Goal: Information Seeking & Learning: Learn about a topic

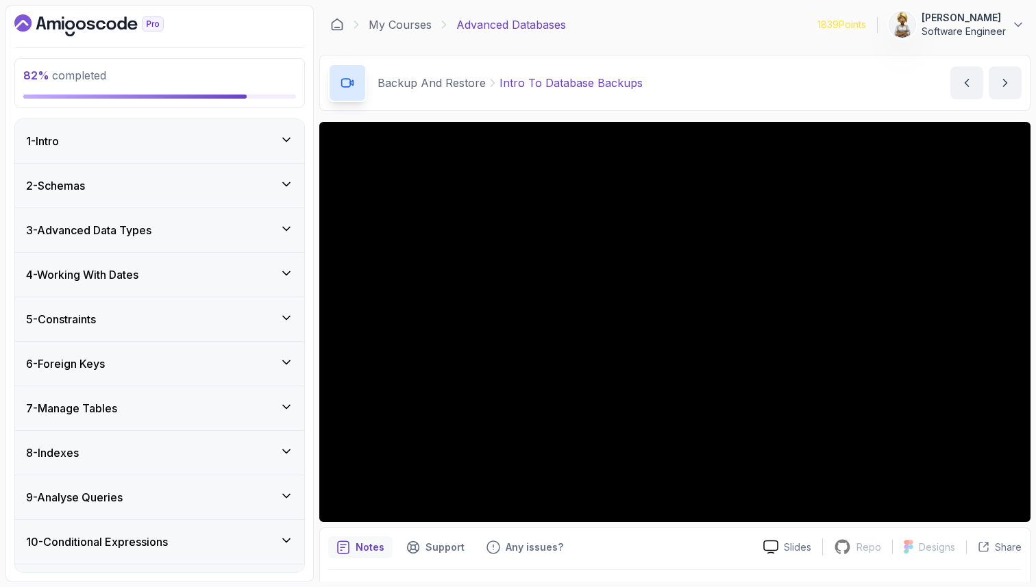
scroll to position [526, 0]
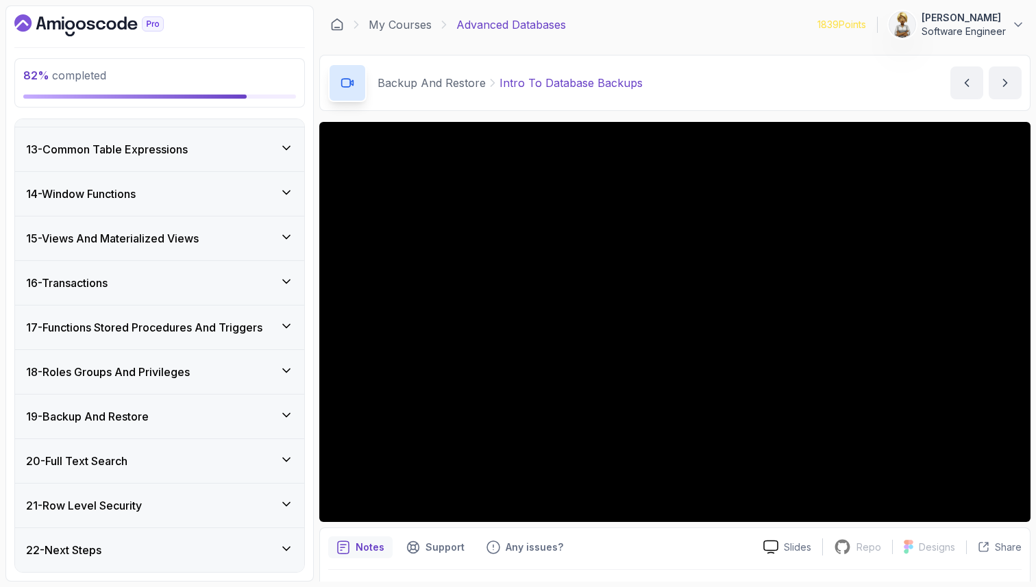
click at [286, 412] on icon at bounding box center [287, 415] width 14 height 14
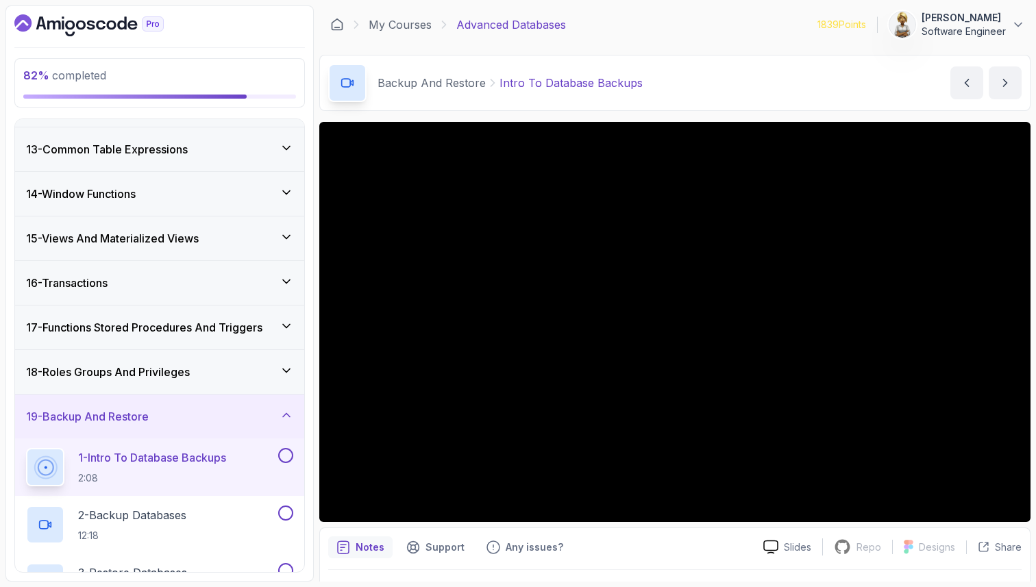
click at [193, 460] on p "1 - Intro To Database Backups" at bounding box center [152, 457] width 148 height 16
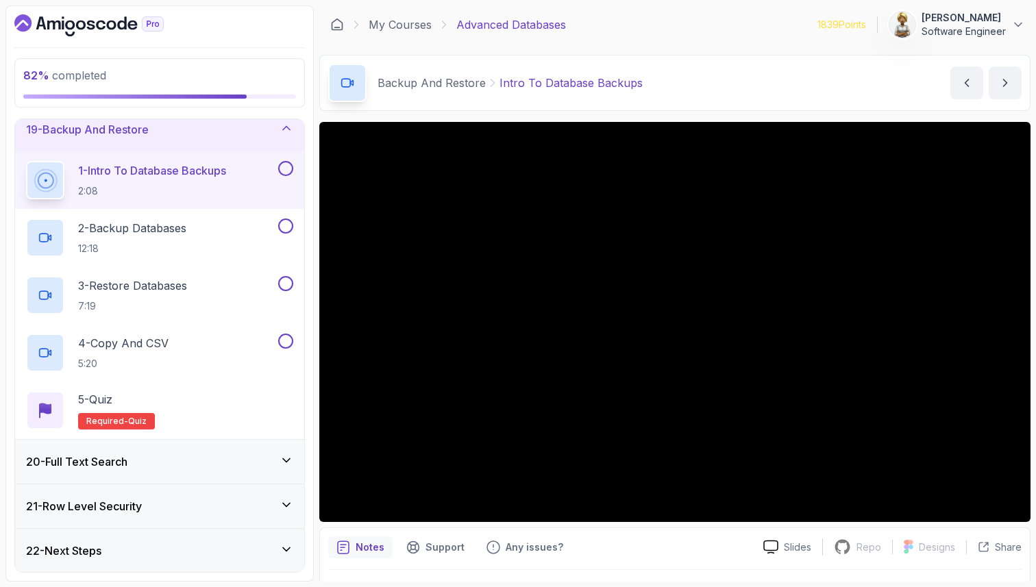
scroll to position [814, 0]
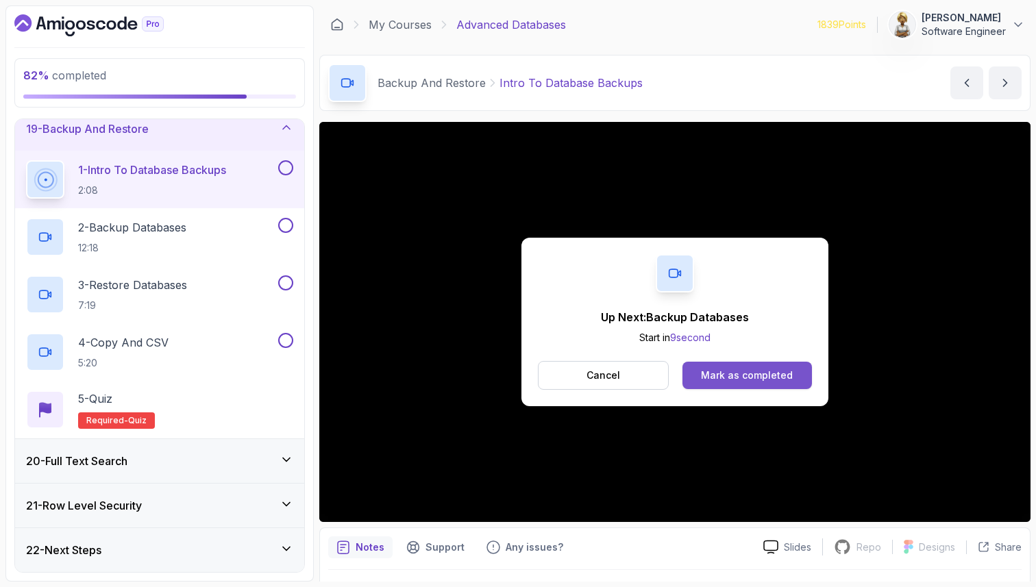
click at [769, 383] on button "Mark as completed" at bounding box center [747, 375] width 130 height 27
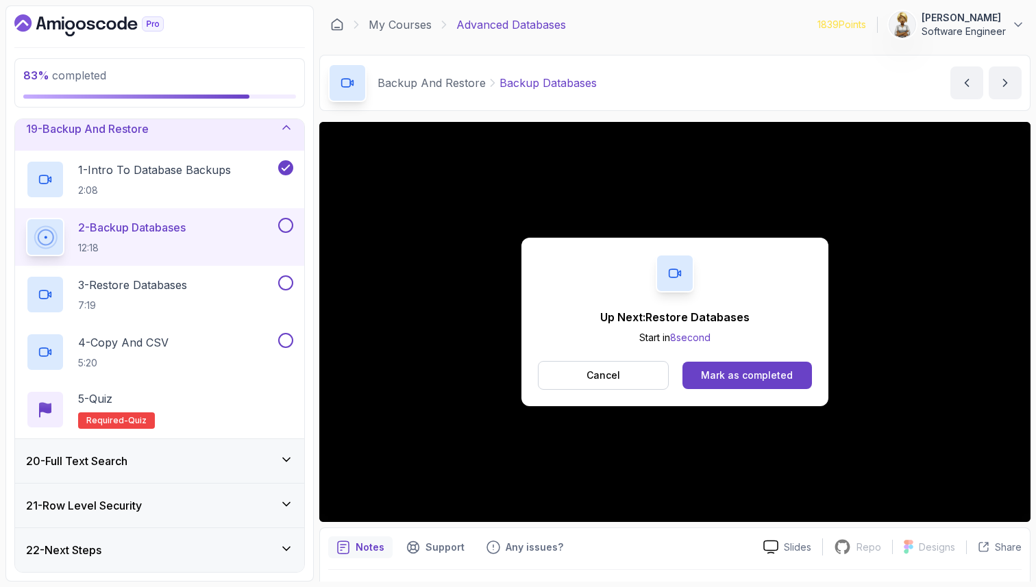
click at [793, 361] on div "Cancel Mark as completed" at bounding box center [675, 375] width 274 height 29
click at [754, 376] on div "Mark as completed" at bounding box center [747, 376] width 92 height 14
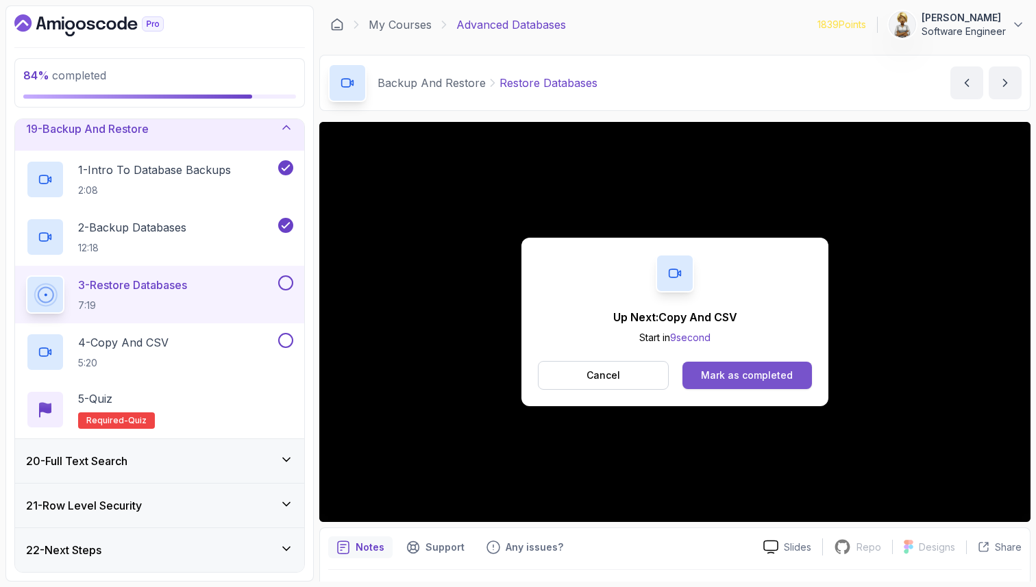
click at [756, 373] on div "Mark as completed" at bounding box center [747, 376] width 92 height 14
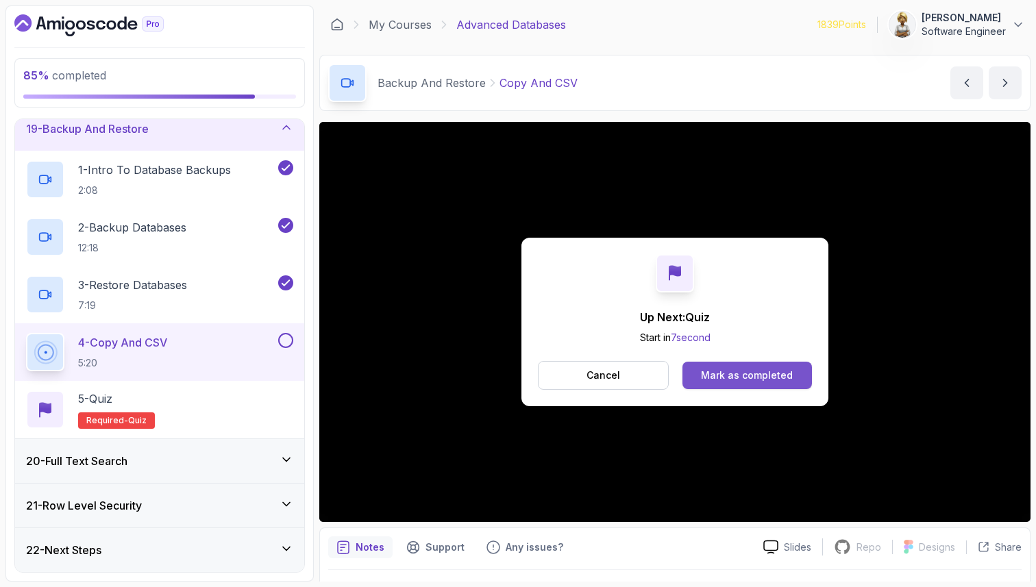
click at [715, 380] on div "Mark as completed" at bounding box center [747, 376] width 92 height 14
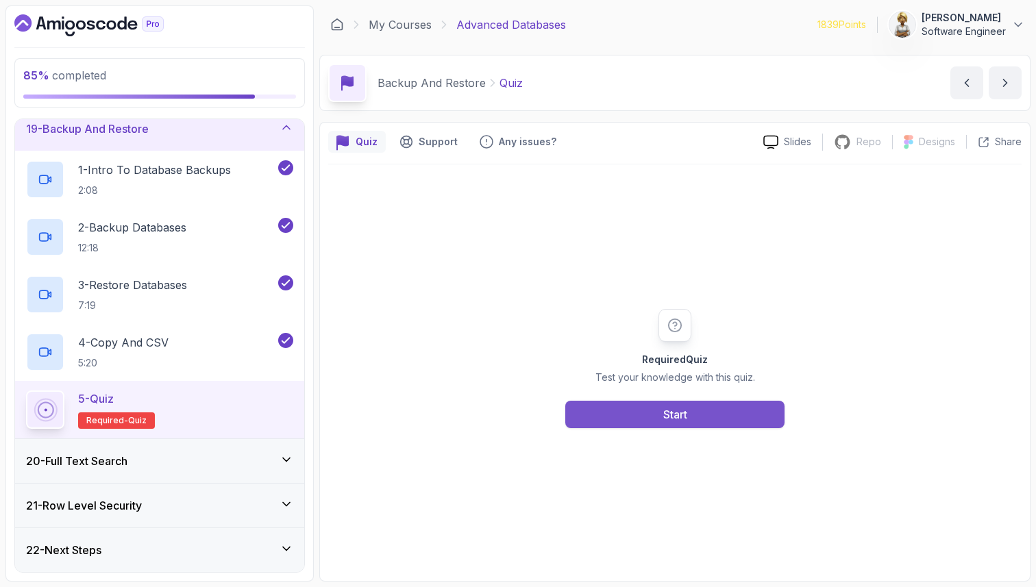
click at [676, 415] on div "Start" at bounding box center [675, 414] width 24 height 16
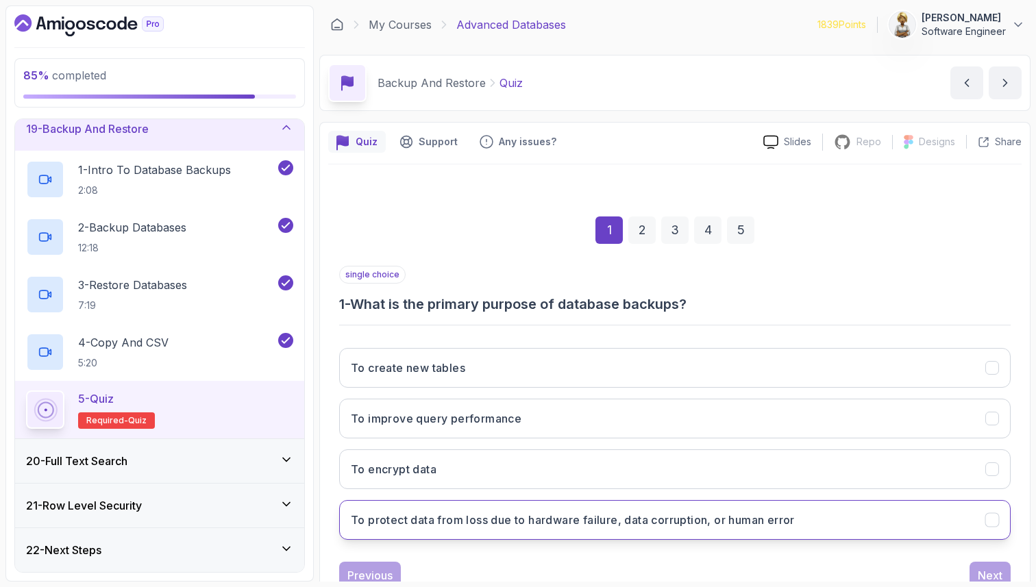
click at [465, 514] on h3 "To protect data from loss due to hardware failure, data corruption, or human er…" at bounding box center [573, 520] width 444 height 16
click at [976, 569] on button "Next" at bounding box center [990, 575] width 41 height 27
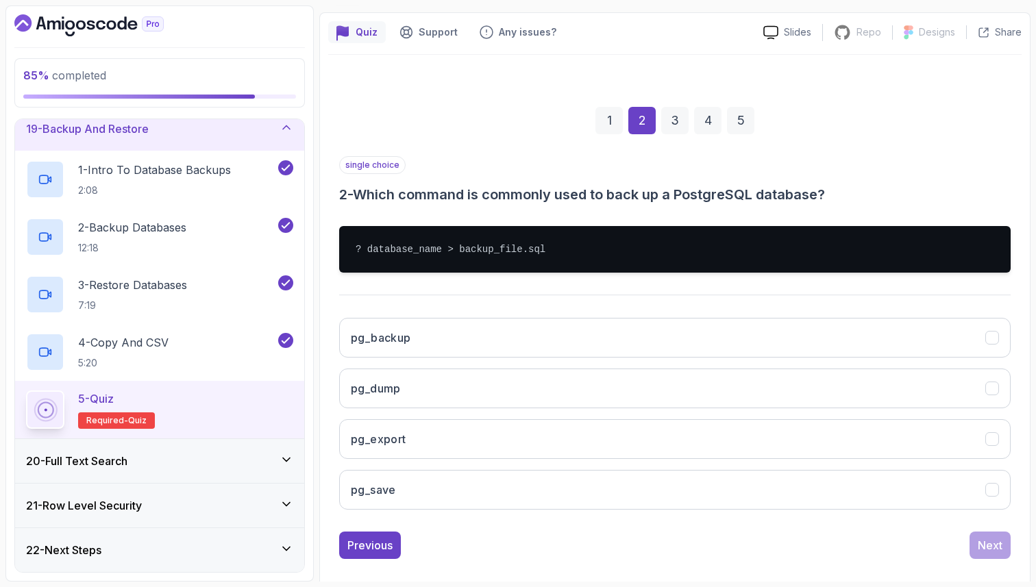
scroll to position [126, 0]
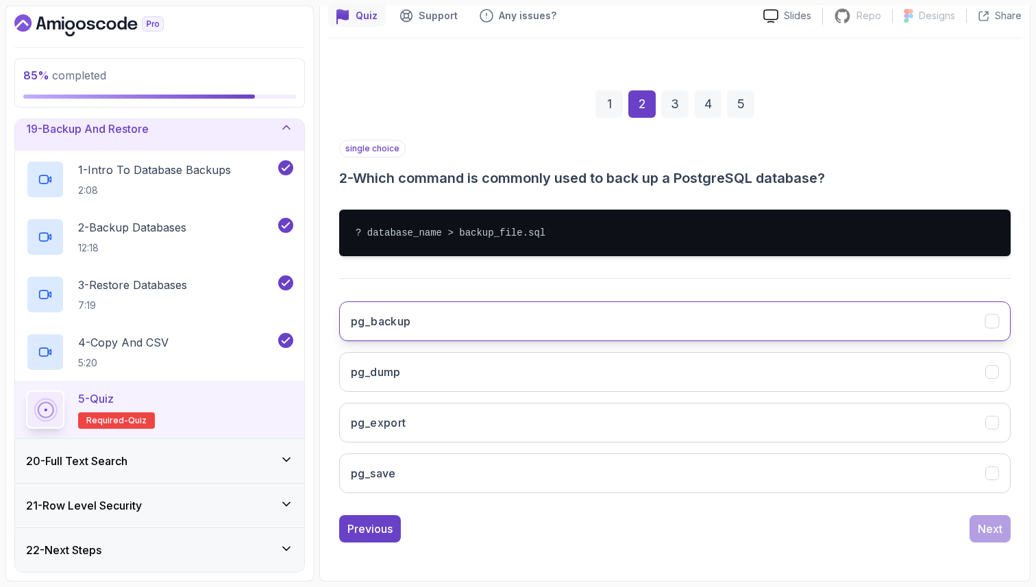
click at [778, 312] on button "pg_backup" at bounding box center [674, 321] width 671 height 40
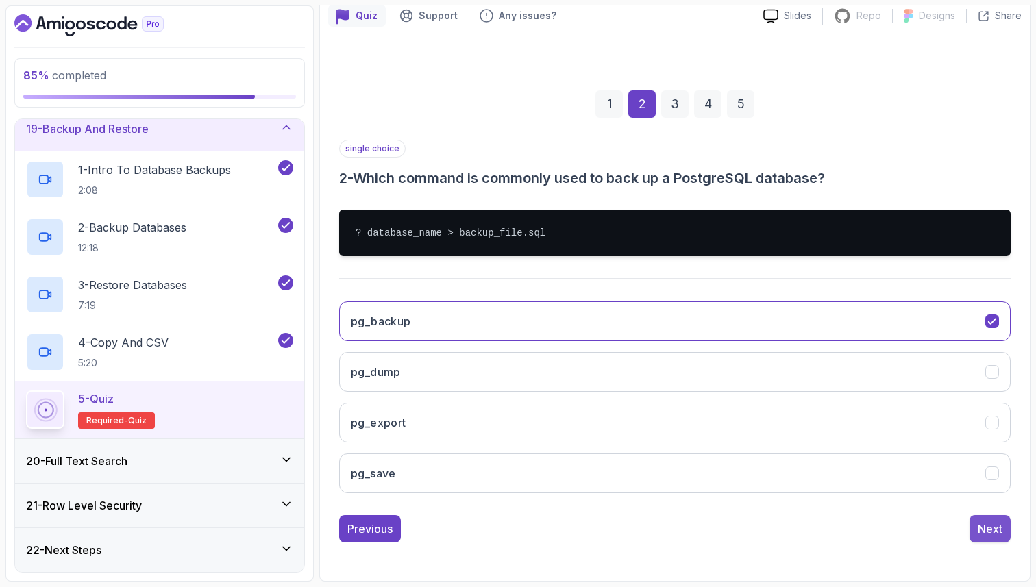
click at [980, 526] on div "Next" at bounding box center [990, 529] width 25 height 16
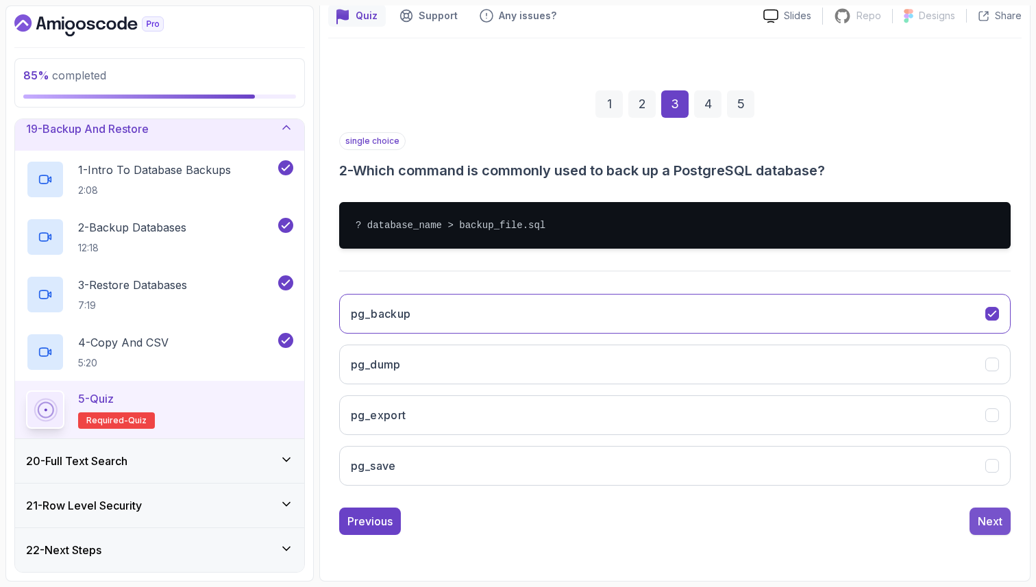
scroll to position [47, 0]
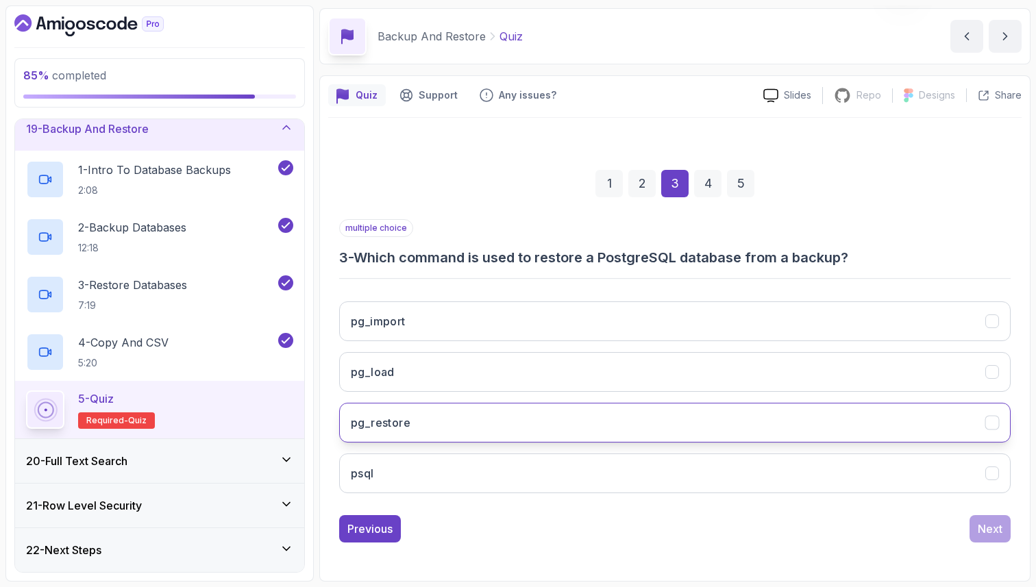
click at [723, 434] on button "pg_restore" at bounding box center [674, 423] width 671 height 40
click at [985, 536] on div "Next" at bounding box center [990, 529] width 25 height 16
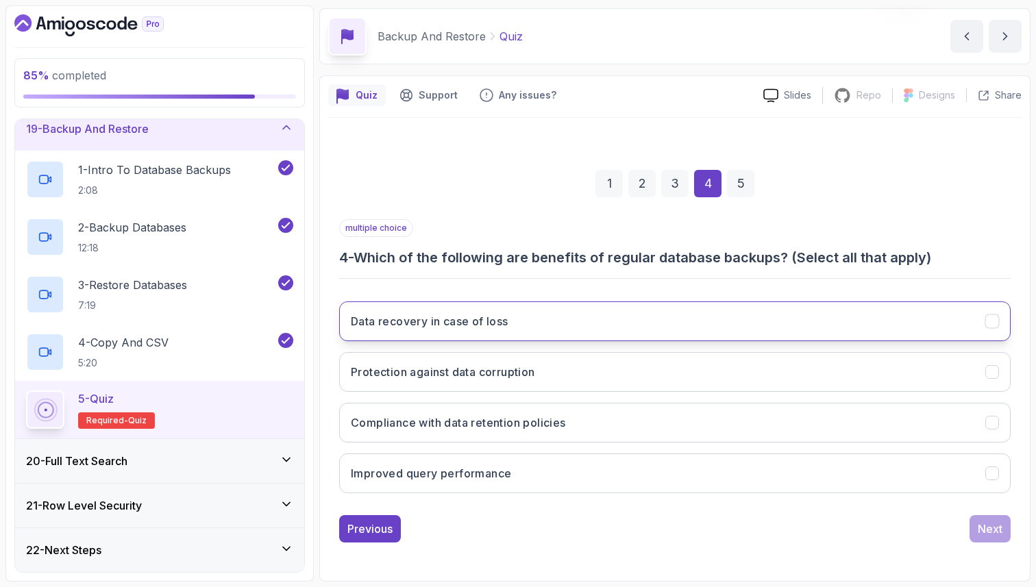
click at [631, 328] on button "Data recovery in case of loss" at bounding box center [674, 321] width 671 height 40
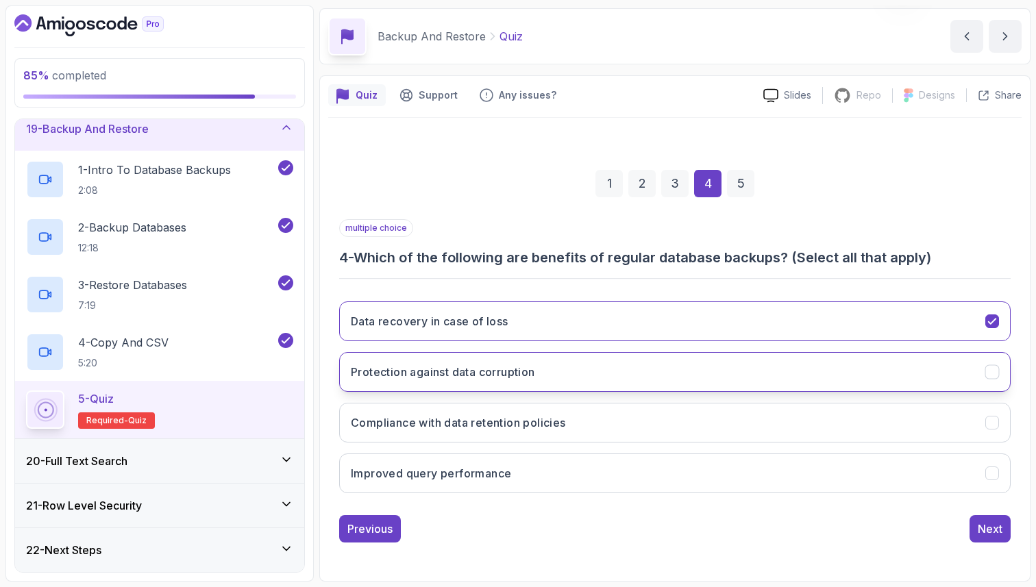
click at [628, 375] on button "Protection against data corruption" at bounding box center [674, 372] width 671 height 40
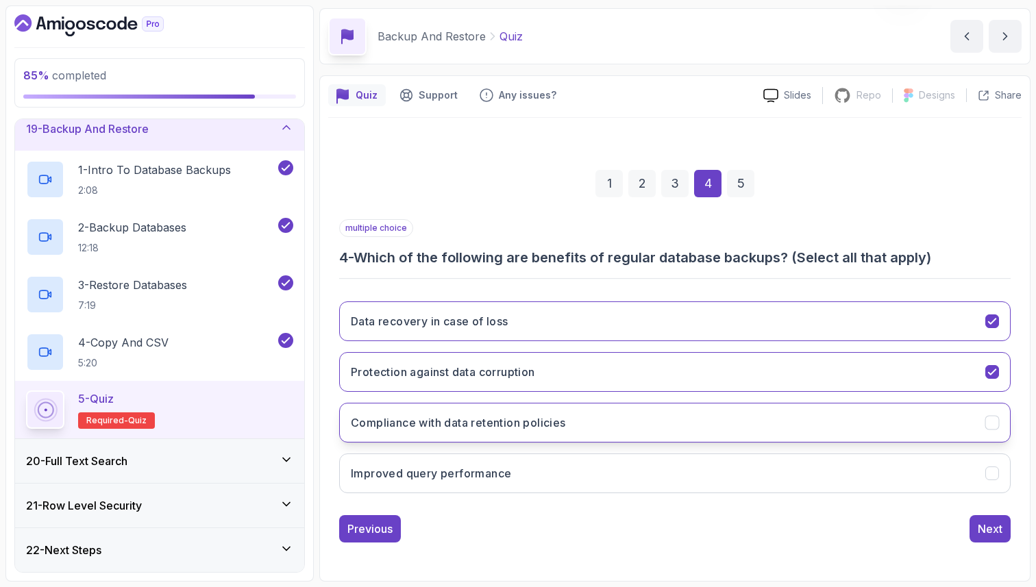
click at [536, 421] on h3 "Compliance with data retention policies" at bounding box center [458, 423] width 215 height 16
click at [991, 519] on button "Next" at bounding box center [990, 528] width 41 height 27
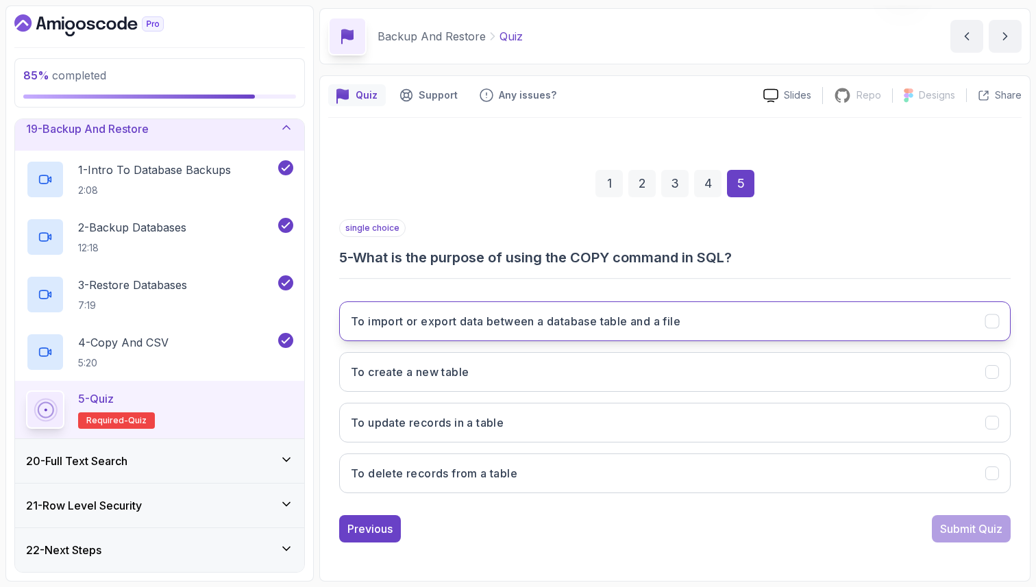
click at [409, 328] on h3 "To import or export data between a database table and a file" at bounding box center [516, 321] width 330 height 16
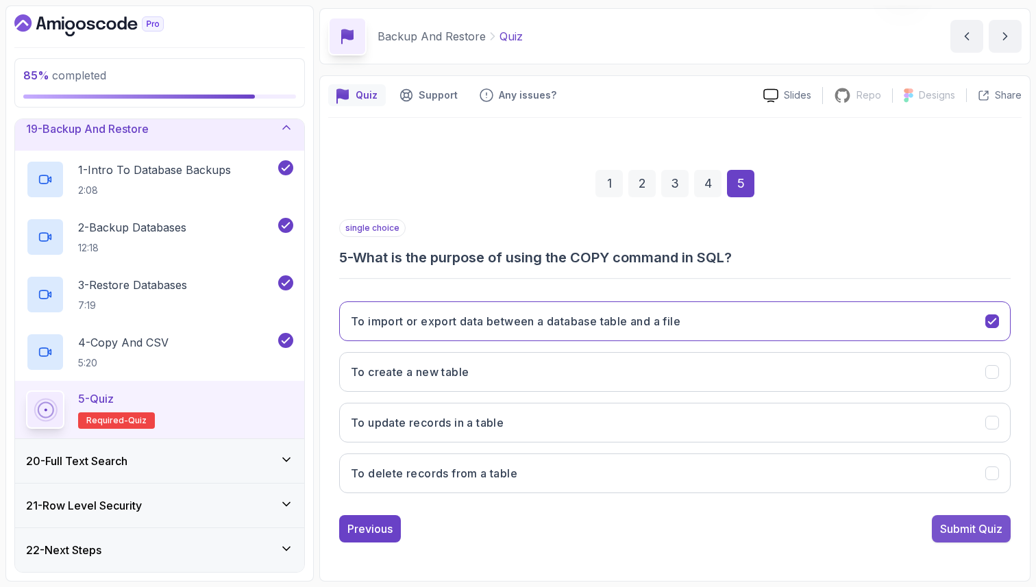
click at [941, 530] on div "Submit Quiz" at bounding box center [971, 529] width 62 height 16
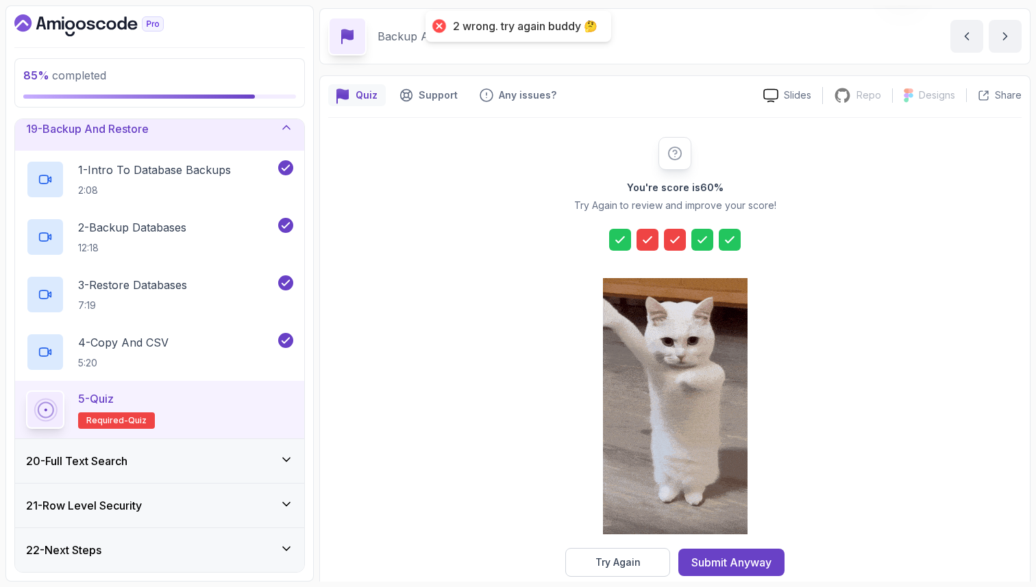
click at [645, 241] on icon at bounding box center [648, 240] width 14 height 14
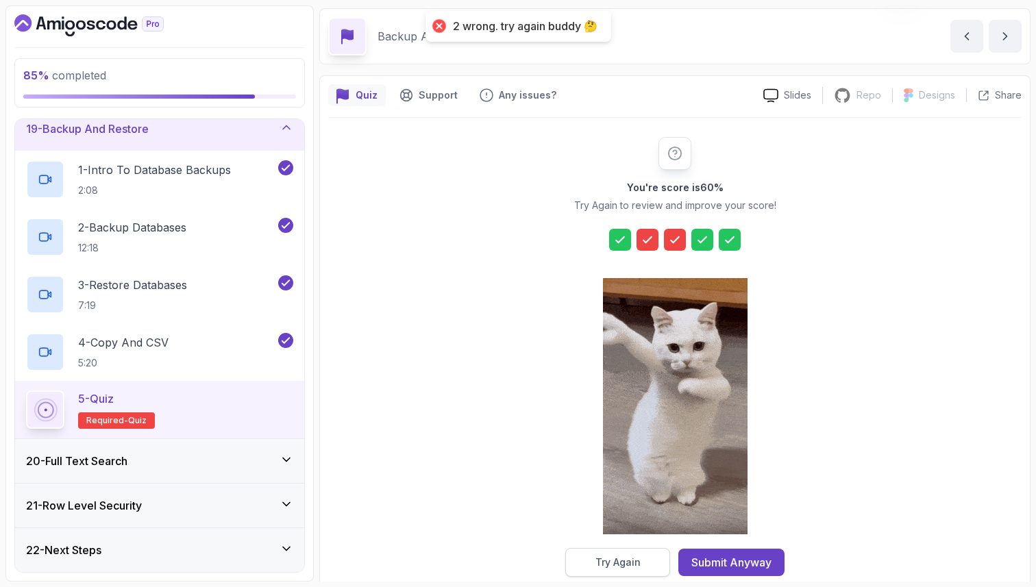
click at [602, 558] on div "Try Again" at bounding box center [617, 563] width 45 height 14
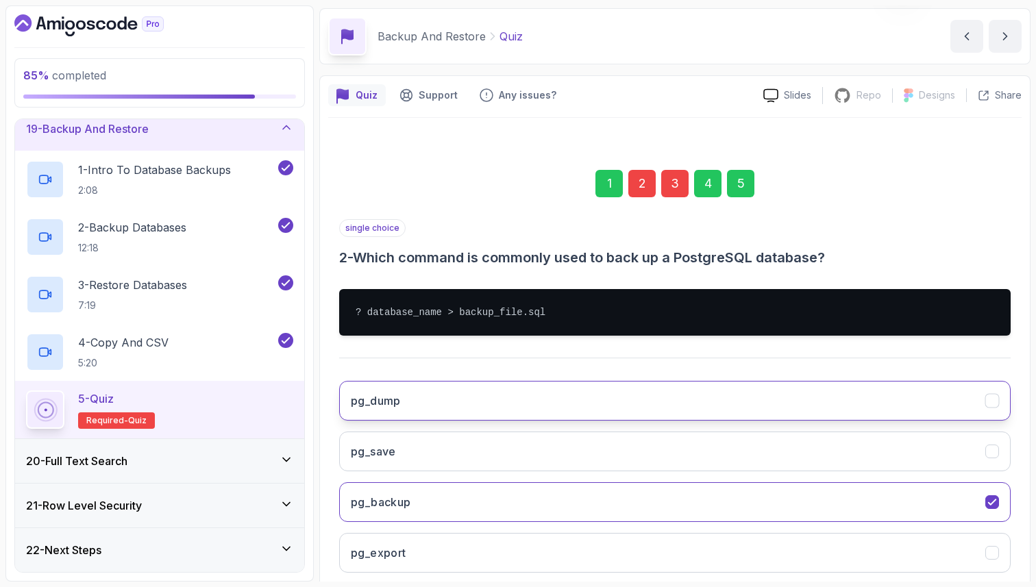
click at [554, 407] on button "pg_dump" at bounding box center [674, 401] width 671 height 40
click at [680, 197] on div "3" at bounding box center [674, 183] width 27 height 27
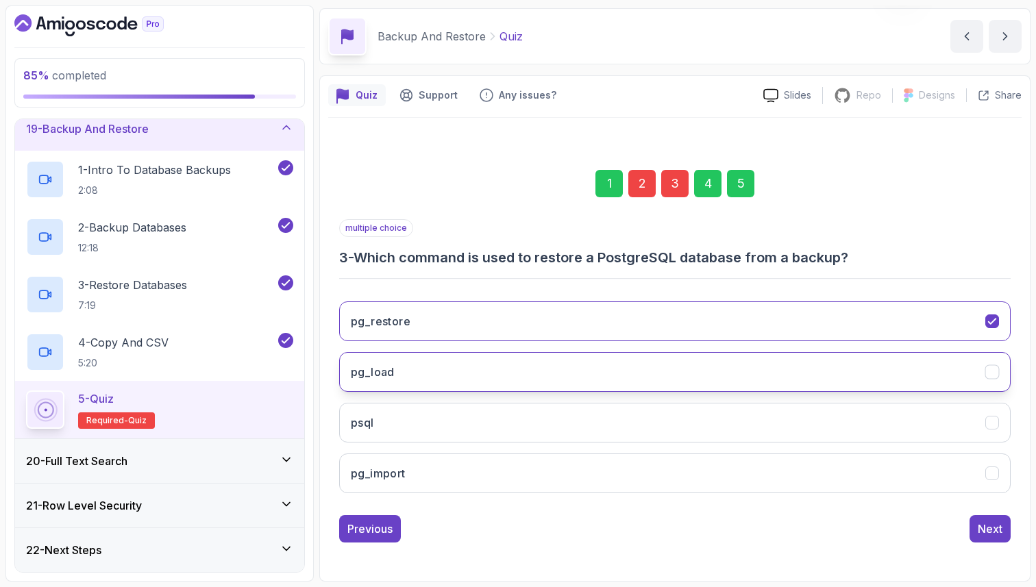
click at [575, 371] on button "pg_load" at bounding box center [674, 372] width 671 height 40
click at [998, 526] on div "Next" at bounding box center [990, 529] width 25 height 16
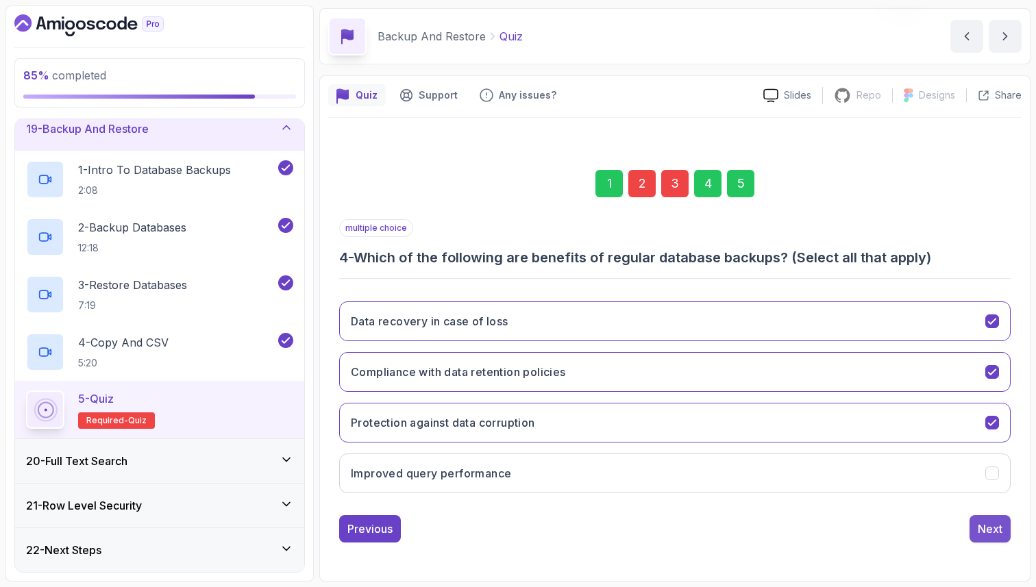
click at [998, 528] on div "Next" at bounding box center [990, 529] width 25 height 16
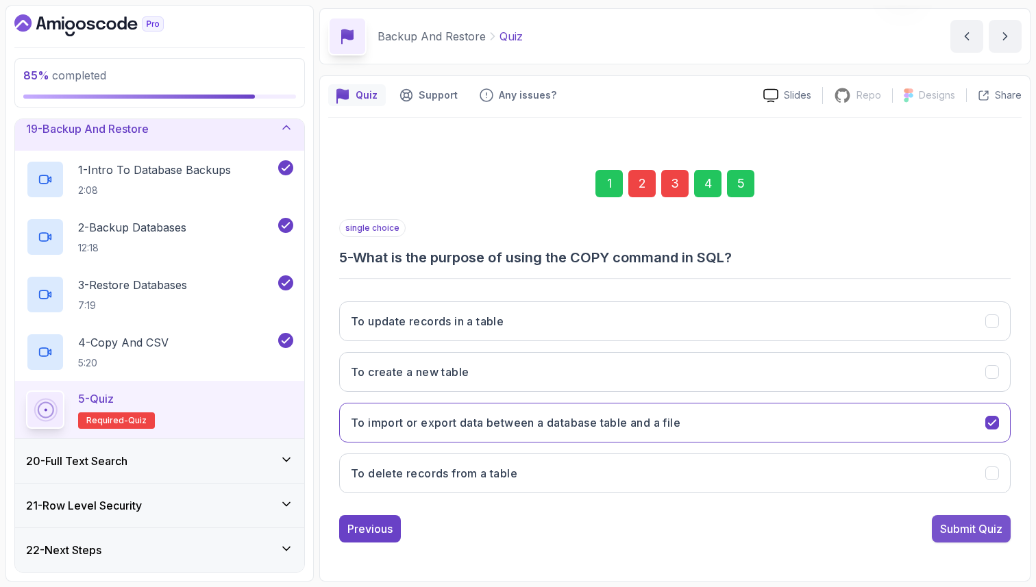
click at [998, 529] on div "Submit Quiz" at bounding box center [971, 529] width 62 height 16
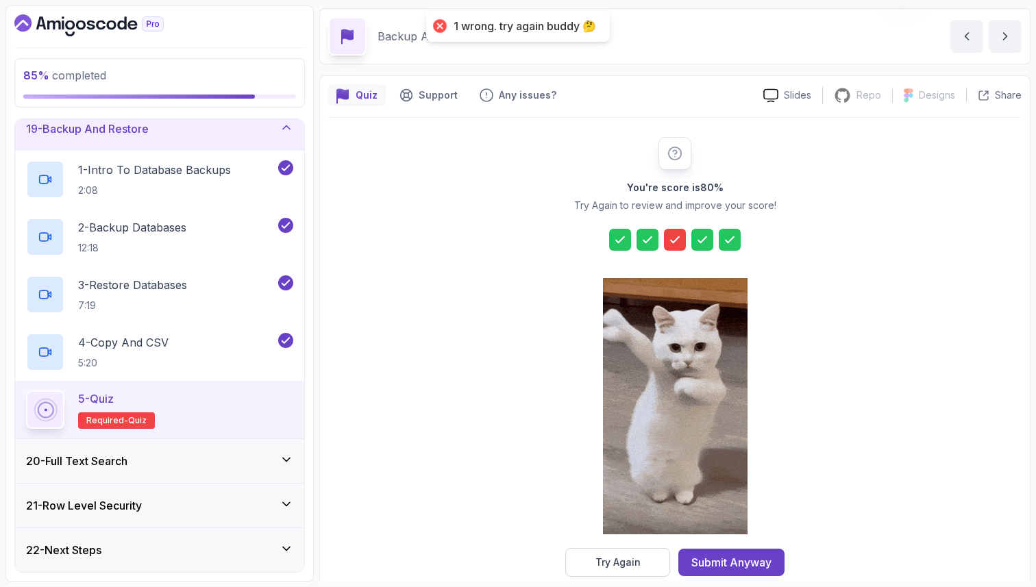
click at [669, 241] on icon at bounding box center [675, 240] width 14 height 14
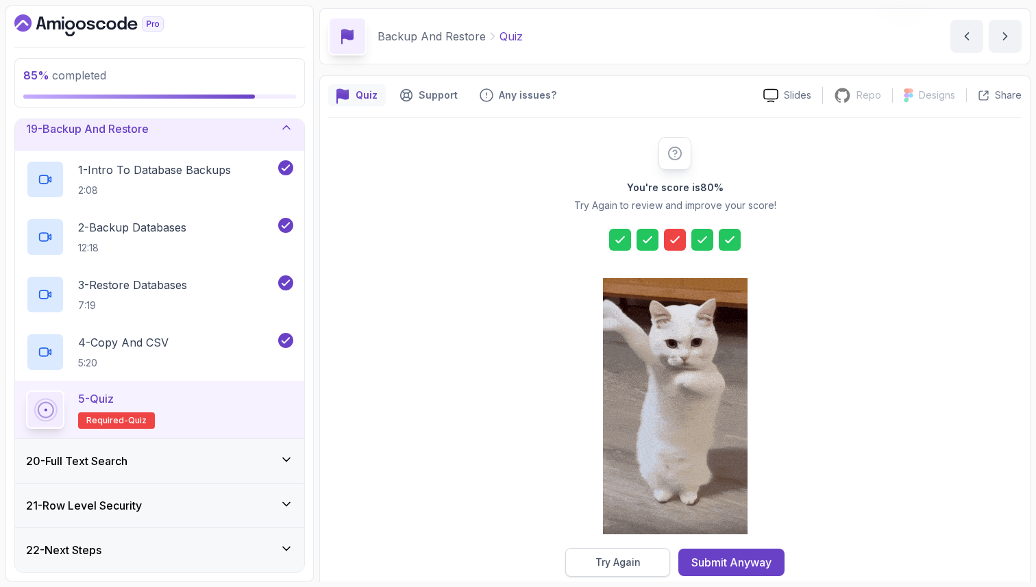
click at [607, 554] on button "Try Again" at bounding box center [617, 562] width 105 height 29
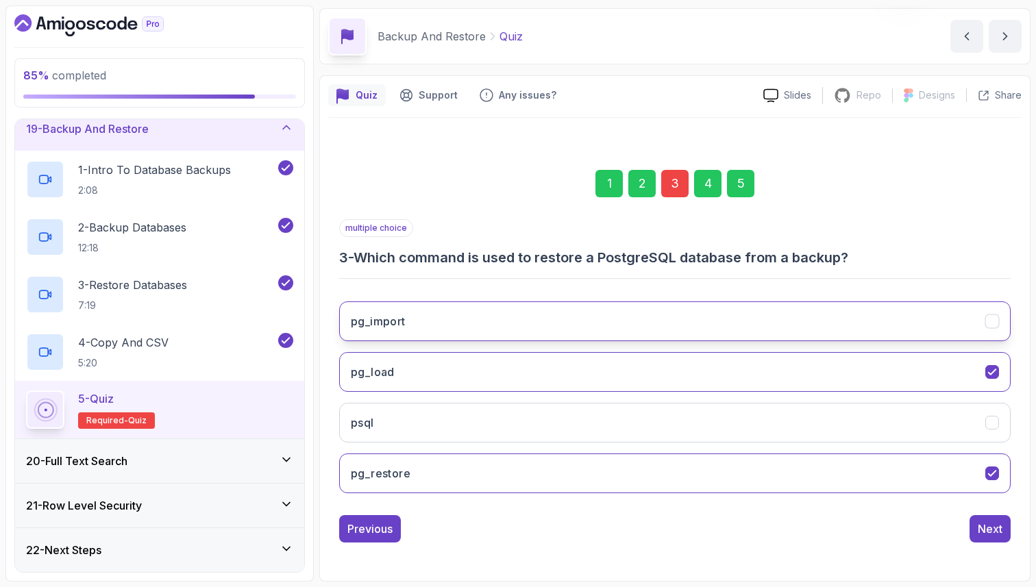
click at [572, 332] on button "pg_import" at bounding box center [674, 321] width 671 height 40
click at [742, 199] on div "1 2 3 4 5" at bounding box center [674, 183] width 671 height 71
click at [738, 177] on div "5" at bounding box center [740, 183] width 27 height 27
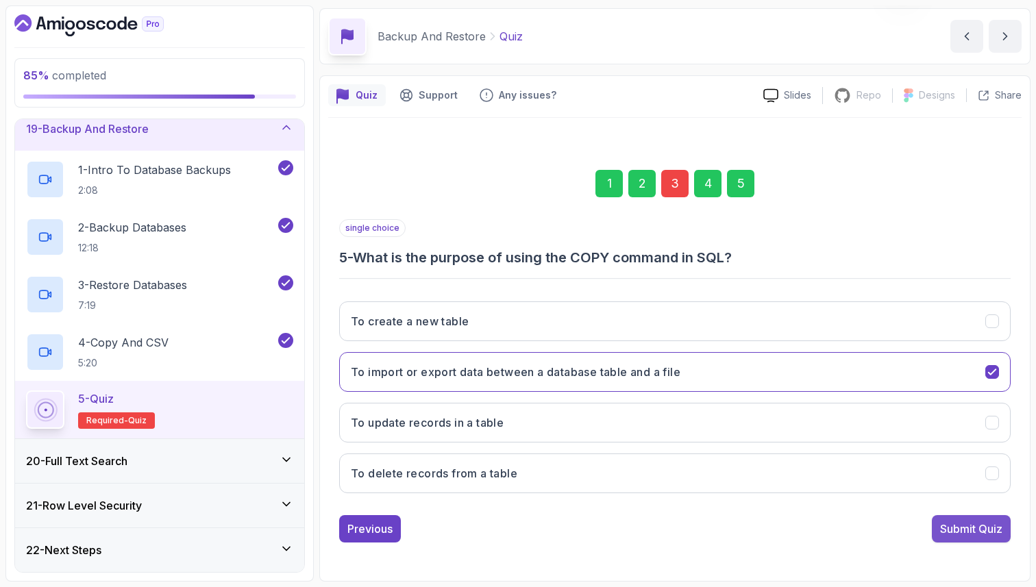
click at [961, 520] on button "Submit Quiz" at bounding box center [971, 528] width 79 height 27
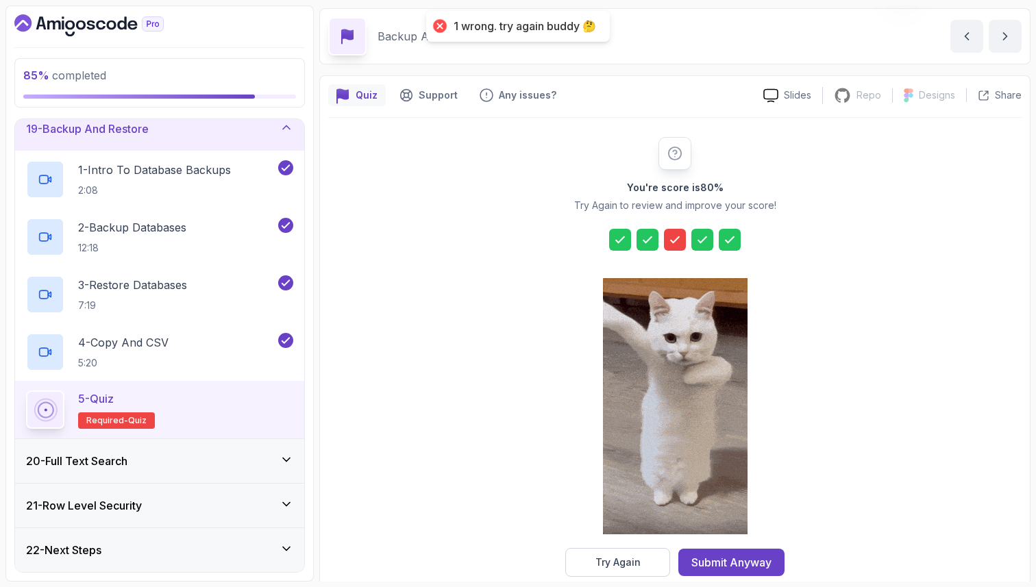
click at [671, 245] on icon at bounding box center [675, 240] width 14 height 14
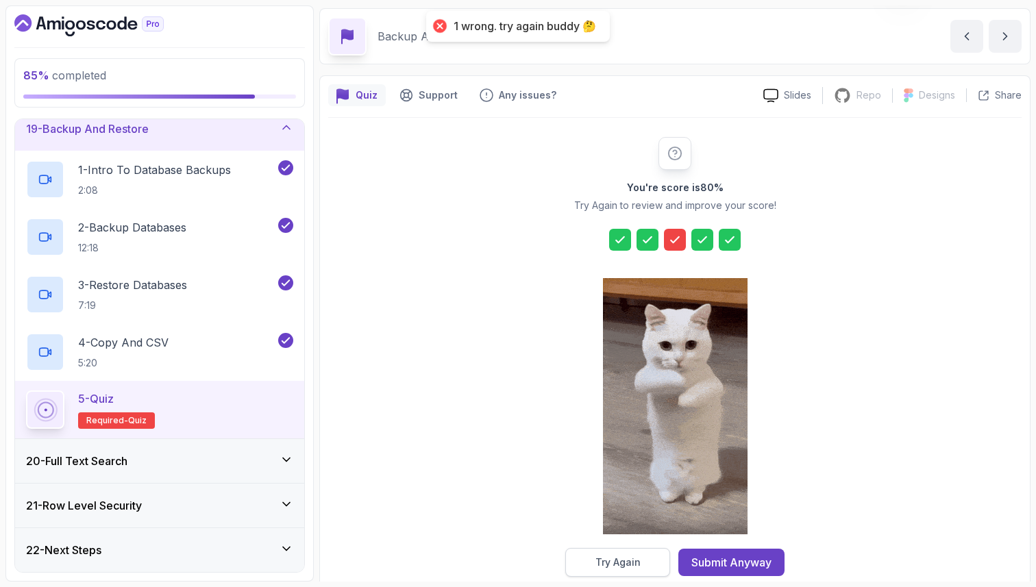
click at [624, 567] on div "Try Again" at bounding box center [617, 563] width 45 height 14
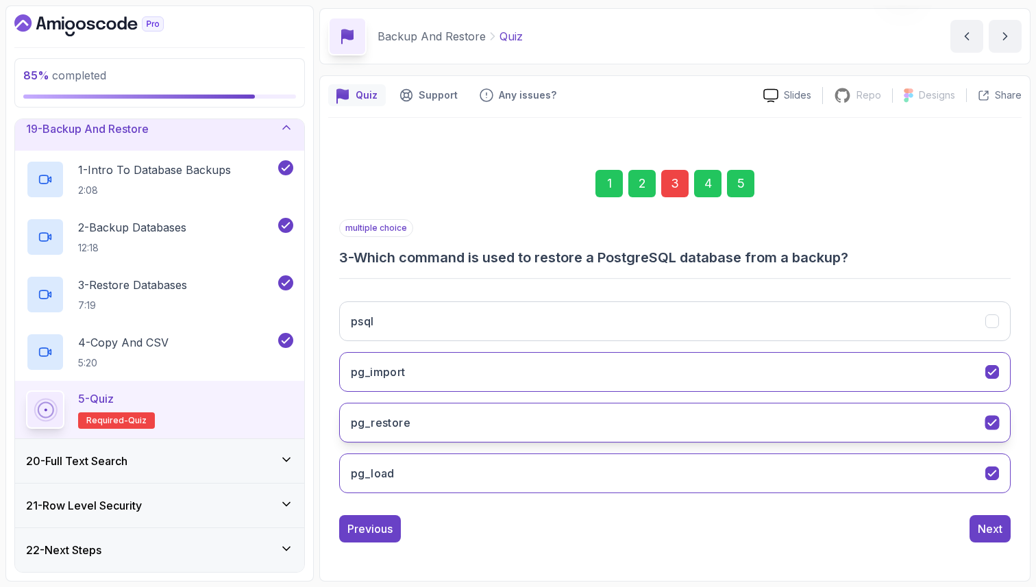
click at [637, 430] on button "pg_restore" at bounding box center [674, 423] width 671 height 40
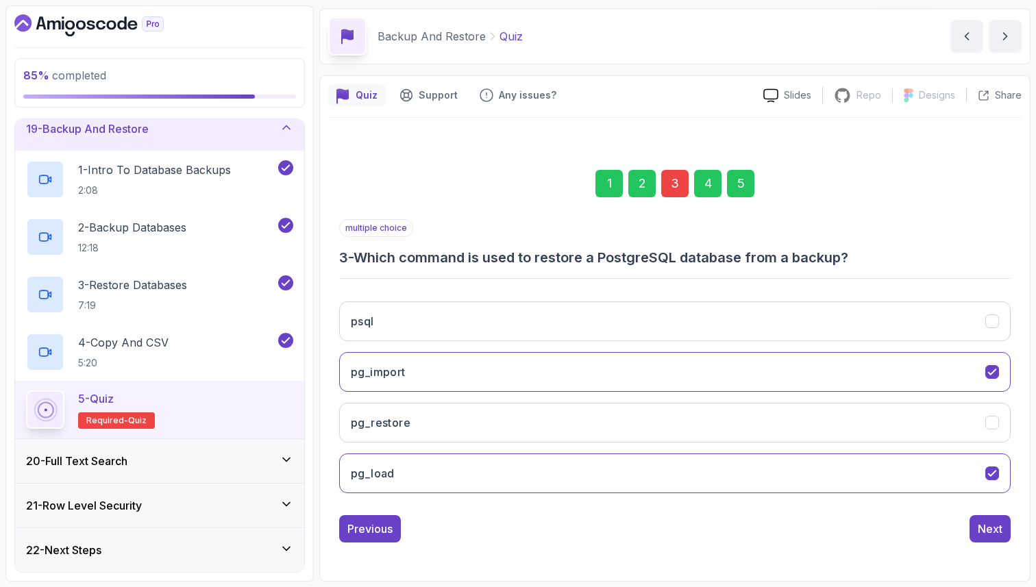
click at [737, 190] on div "5" at bounding box center [740, 183] width 27 height 27
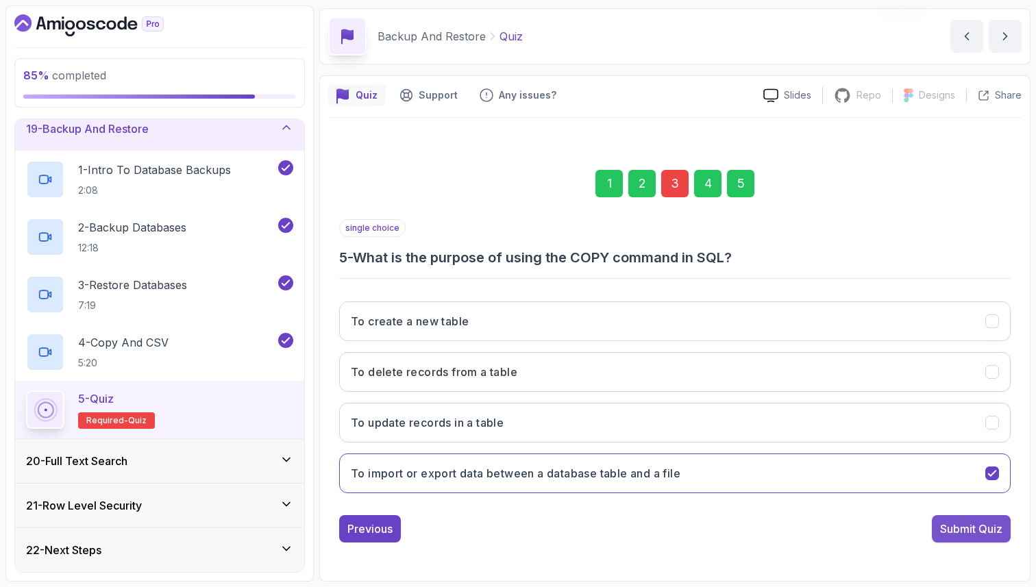
click at [978, 527] on div "Submit Quiz" at bounding box center [971, 529] width 62 height 16
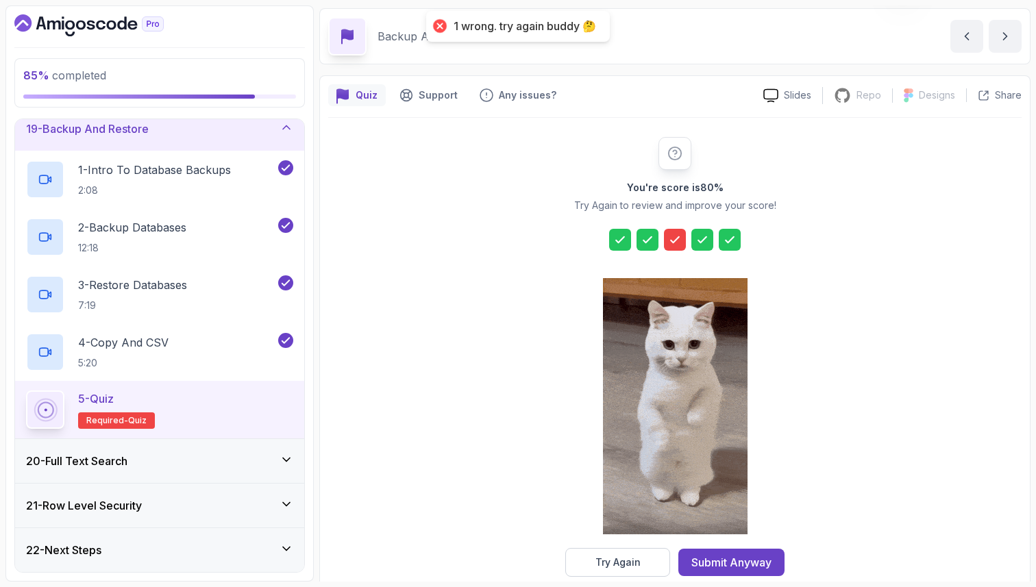
click at [678, 233] on icon at bounding box center [675, 240] width 14 height 14
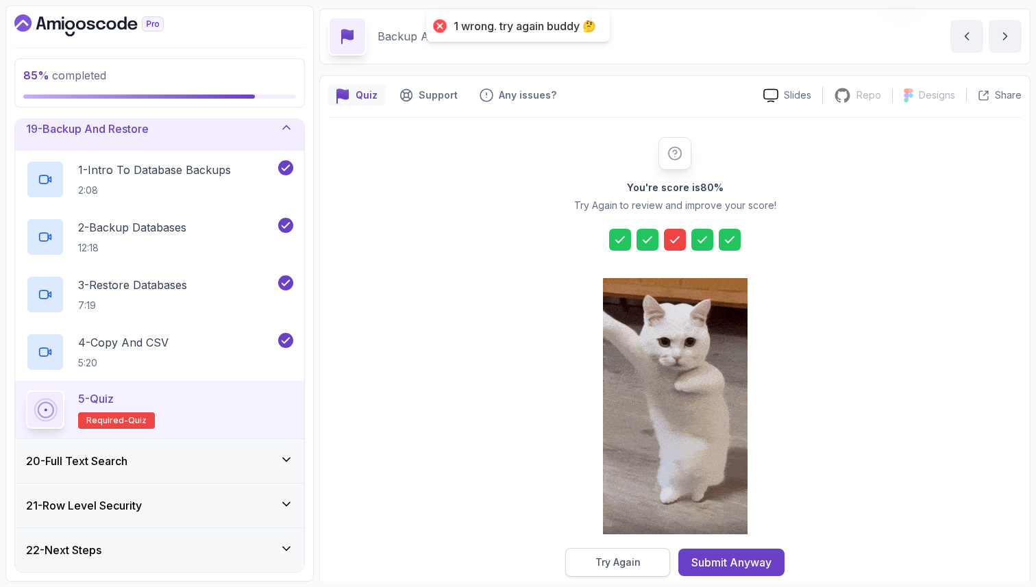
click at [578, 572] on button "Try Again" at bounding box center [617, 562] width 105 height 29
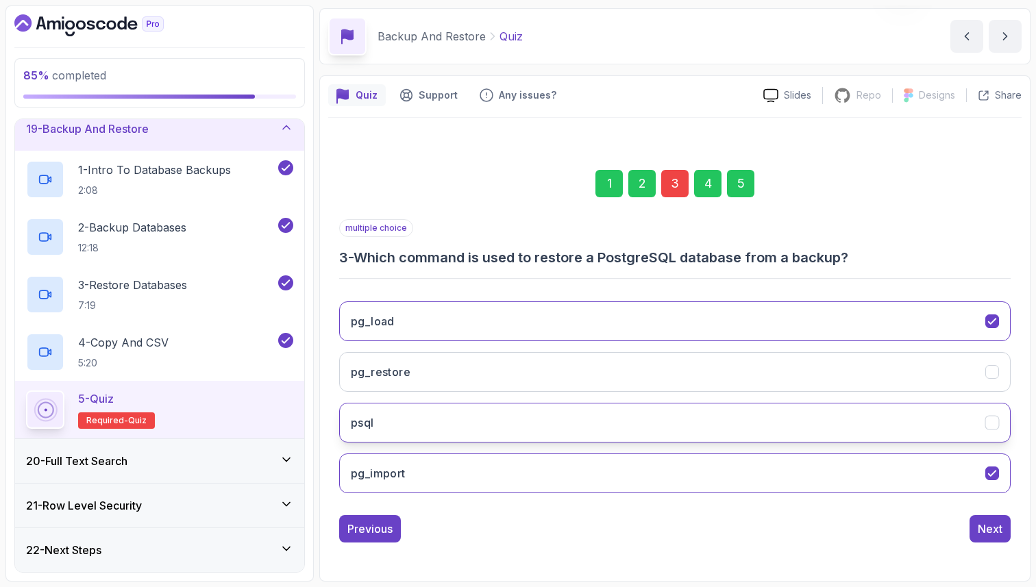
click at [539, 433] on button "psql" at bounding box center [674, 423] width 671 height 40
click at [545, 384] on button "pg_restore" at bounding box center [674, 372] width 671 height 40
click at [739, 188] on div "5" at bounding box center [740, 183] width 27 height 27
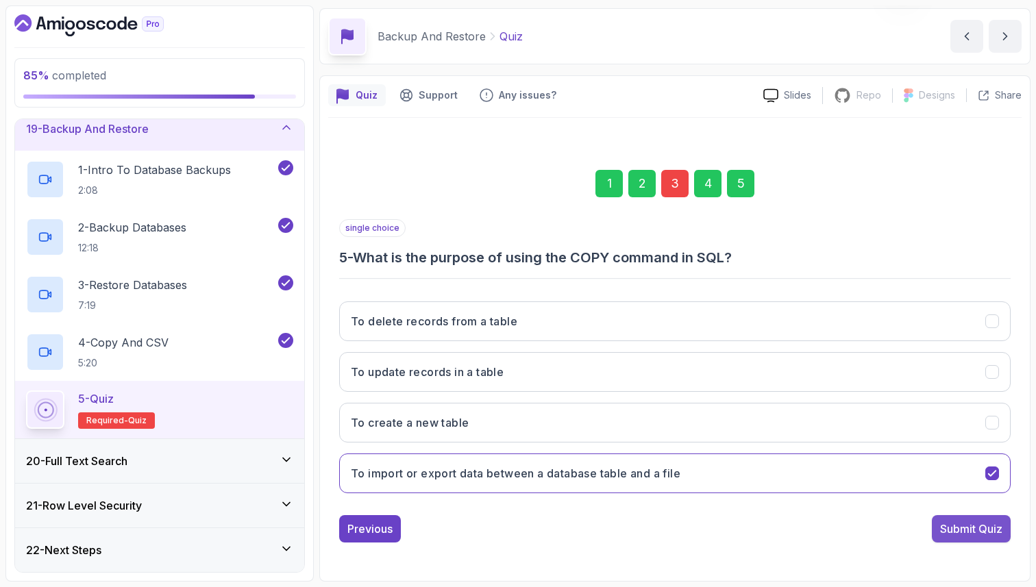
click at [982, 530] on div "Submit Quiz" at bounding box center [971, 529] width 62 height 16
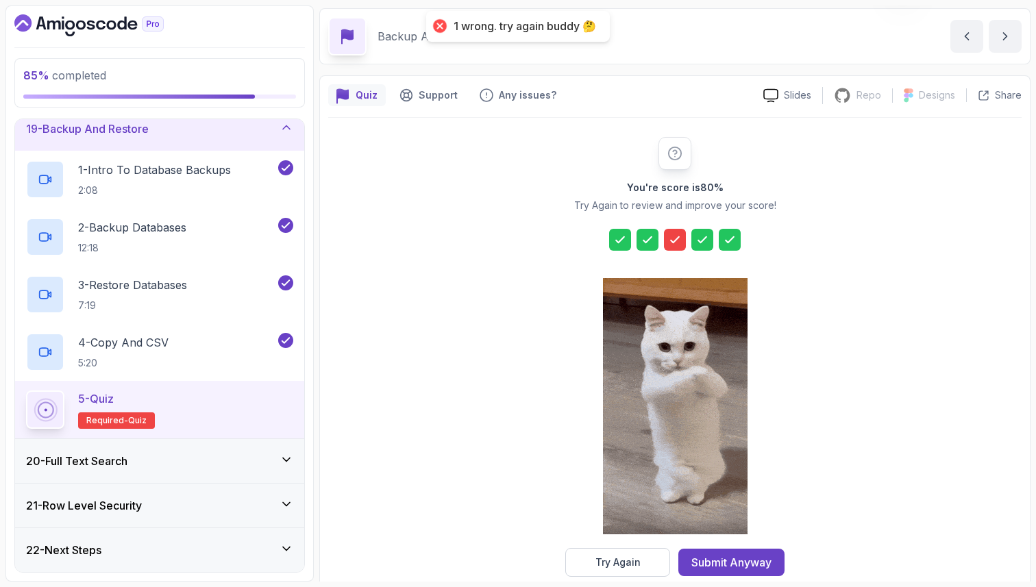
click at [674, 241] on icon at bounding box center [675, 239] width 8 height 5
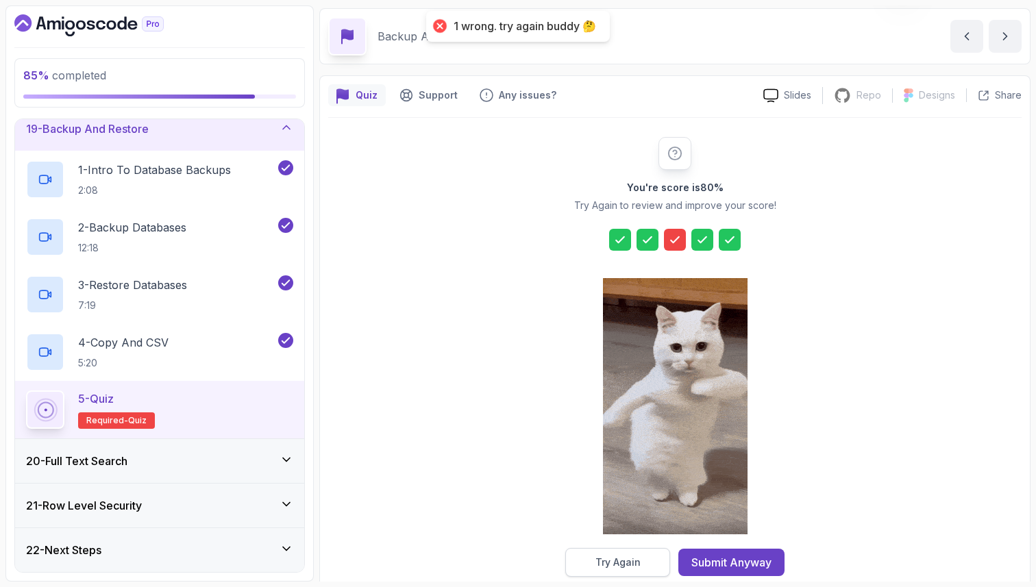
click at [612, 562] on div "Try Again" at bounding box center [617, 563] width 45 height 14
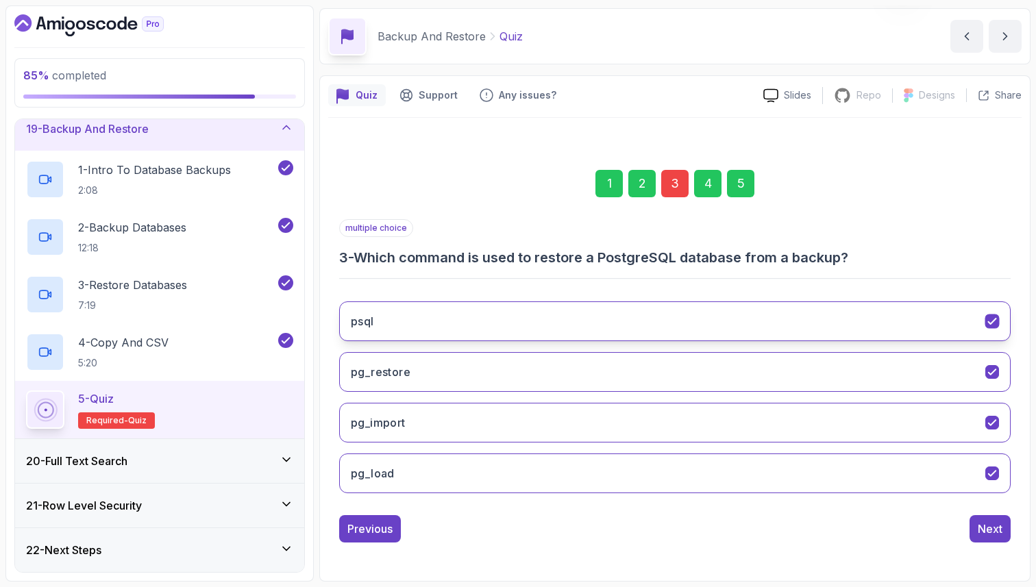
click at [534, 334] on button "psql" at bounding box center [674, 321] width 671 height 40
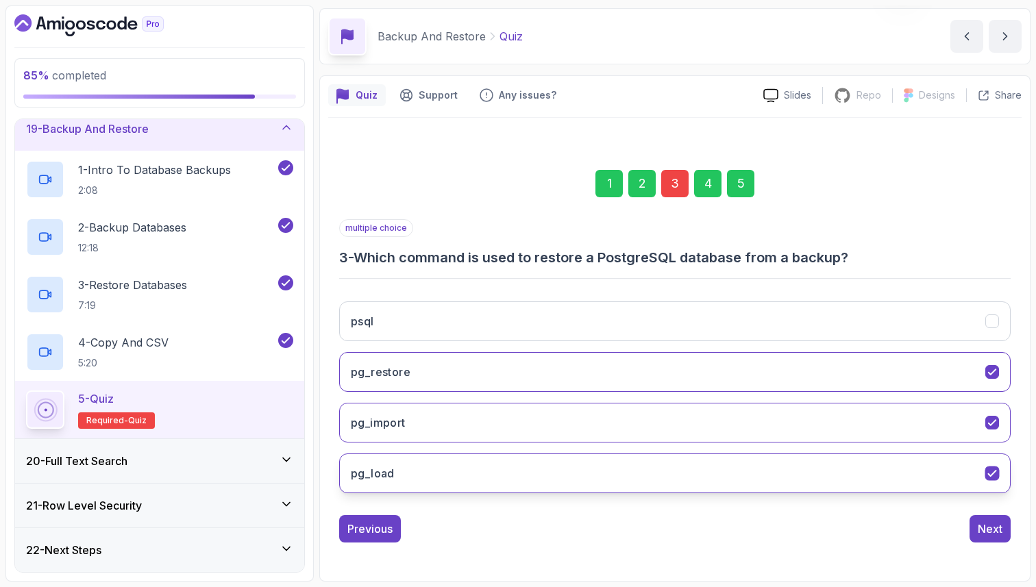
click at [550, 471] on button "pg_load" at bounding box center [674, 474] width 671 height 40
click at [748, 186] on div "5" at bounding box center [740, 183] width 27 height 27
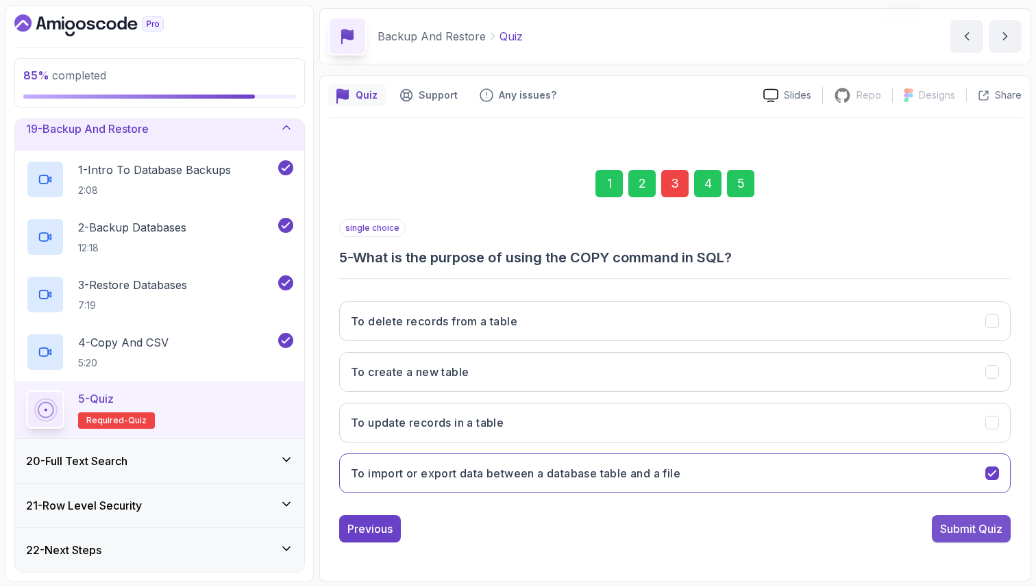
click at [994, 526] on div "Submit Quiz" at bounding box center [971, 529] width 62 height 16
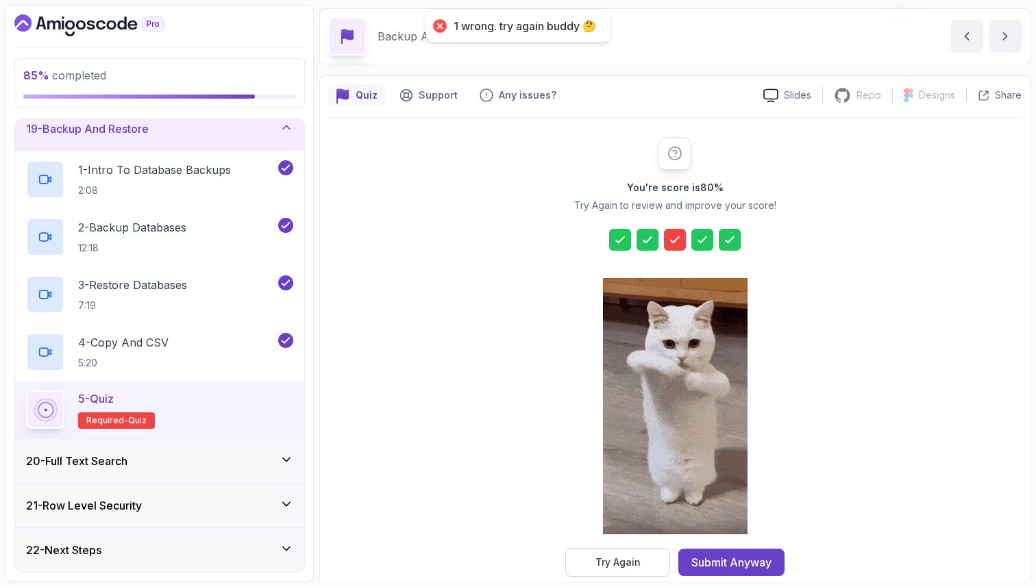
click at [682, 242] on div at bounding box center [675, 240] width 22 height 22
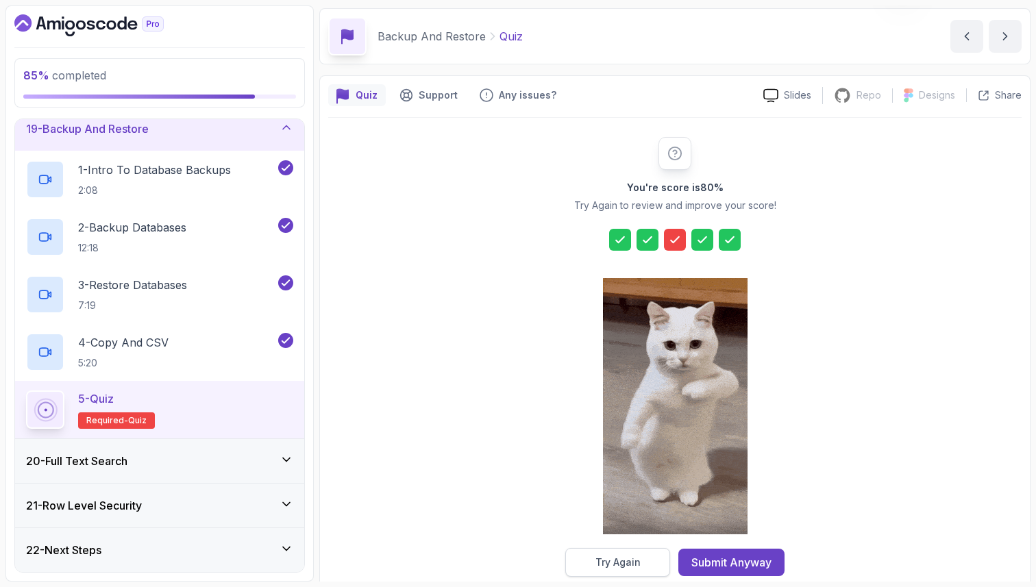
click at [641, 561] on button "Try Again" at bounding box center [617, 562] width 105 height 29
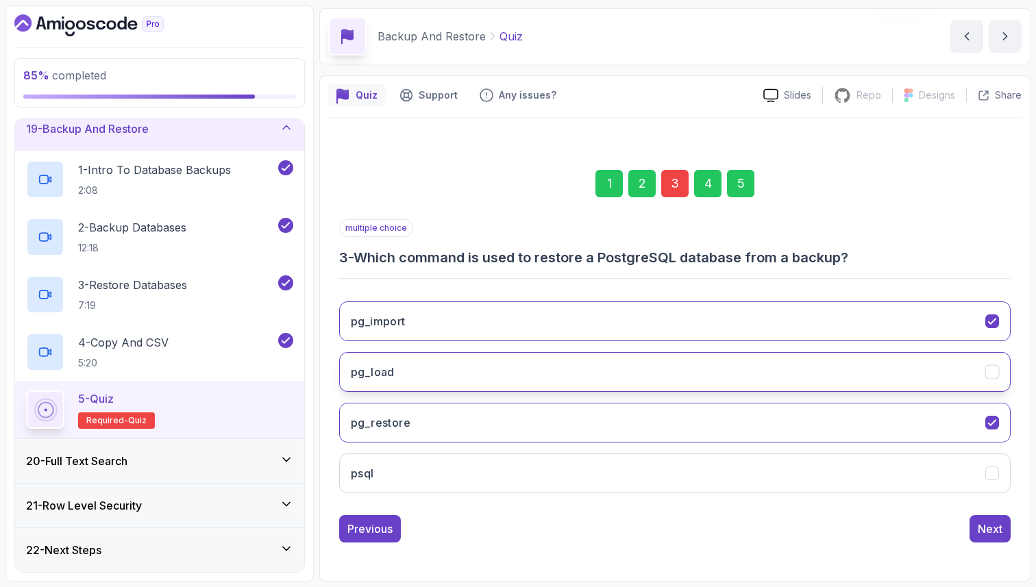
click at [592, 376] on button "pg_load" at bounding box center [674, 372] width 671 height 40
click at [589, 422] on button "pg_restore" at bounding box center [674, 423] width 671 height 40
click at [741, 184] on div "5" at bounding box center [740, 183] width 27 height 27
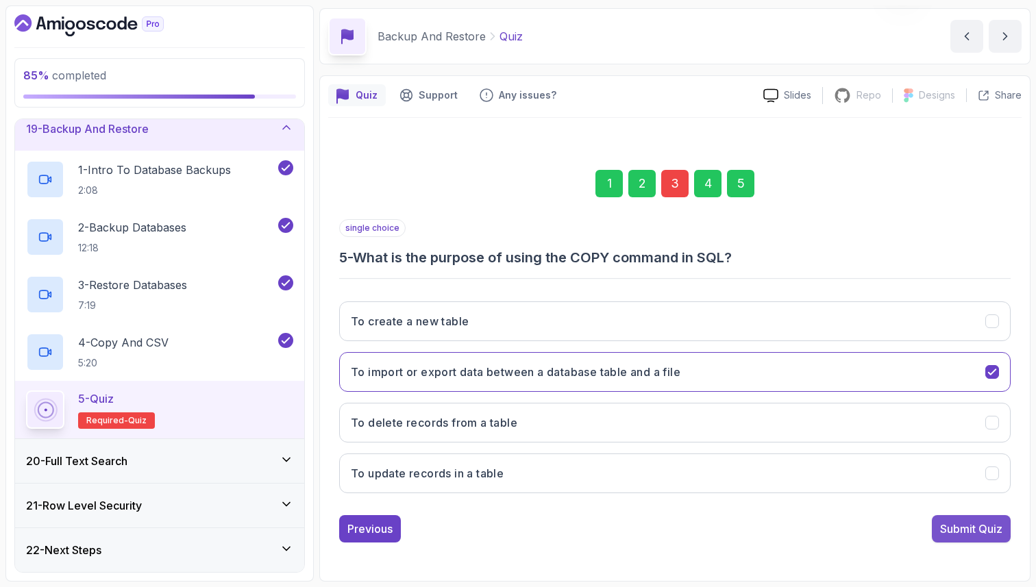
click at [960, 534] on div "Submit Quiz" at bounding box center [971, 529] width 62 height 16
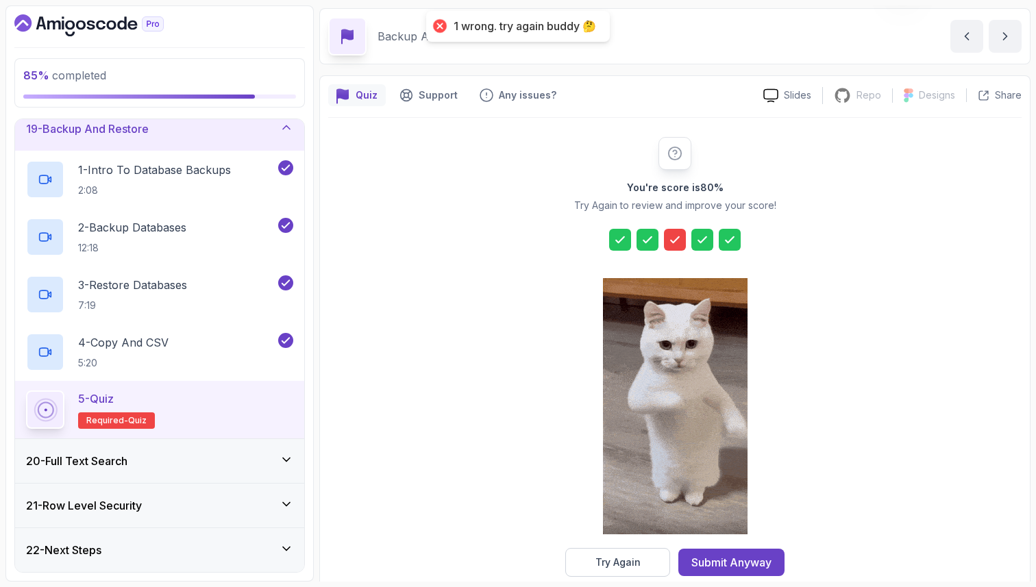
click at [672, 236] on icon at bounding box center [675, 240] width 14 height 14
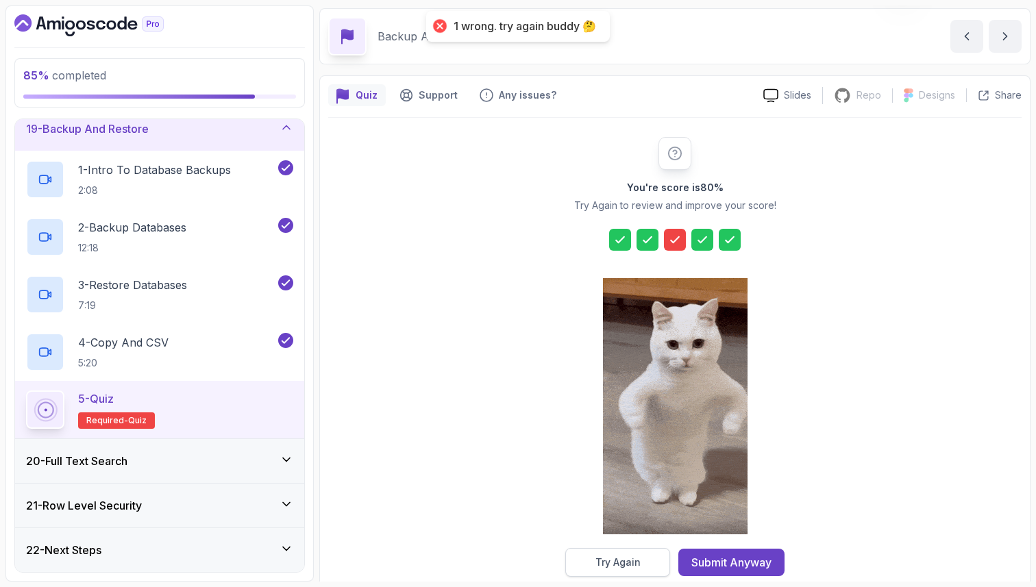
click at [634, 564] on div "Try Again" at bounding box center [617, 563] width 45 height 14
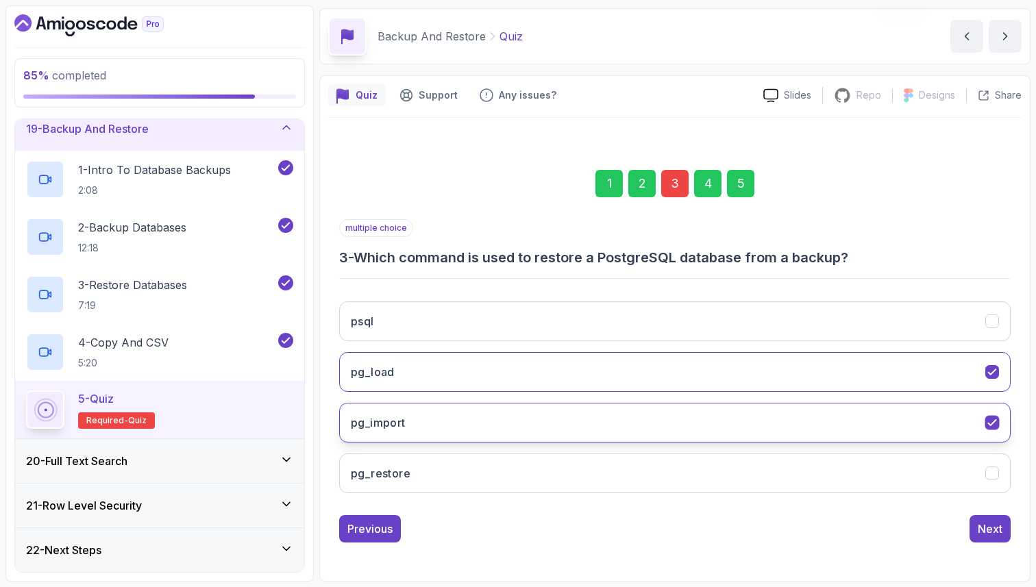
click at [613, 423] on button "pg_import" at bounding box center [674, 423] width 671 height 40
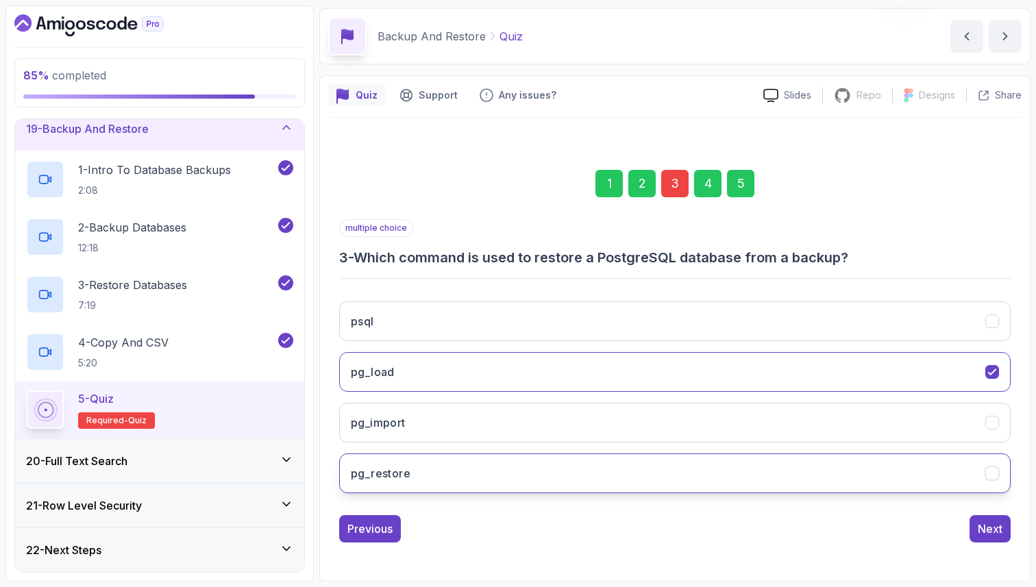
click at [626, 478] on button "pg_restore" at bounding box center [674, 474] width 671 height 40
click at [747, 187] on div "5" at bounding box center [740, 183] width 27 height 27
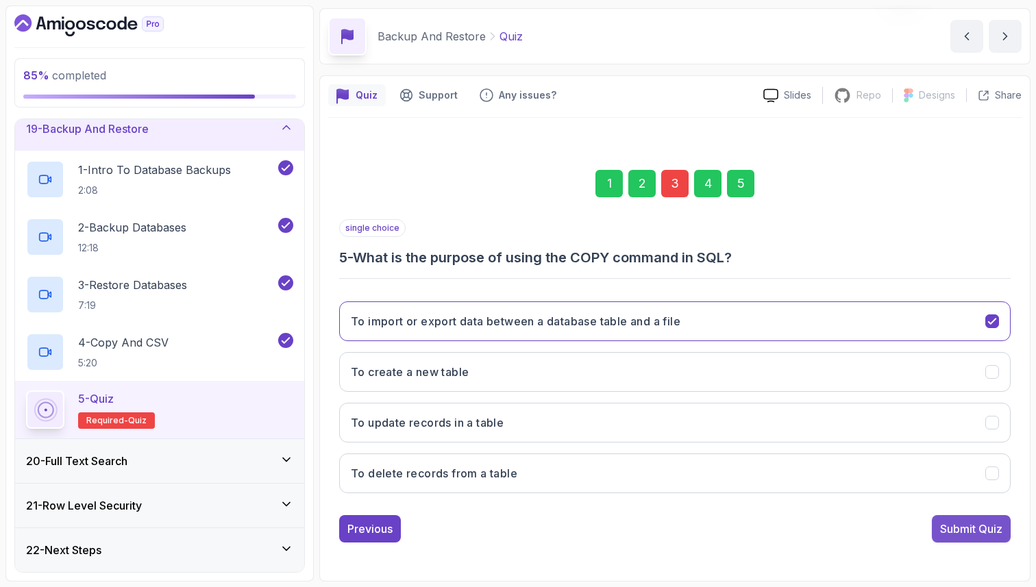
click at [958, 519] on button "Submit Quiz" at bounding box center [971, 528] width 79 height 27
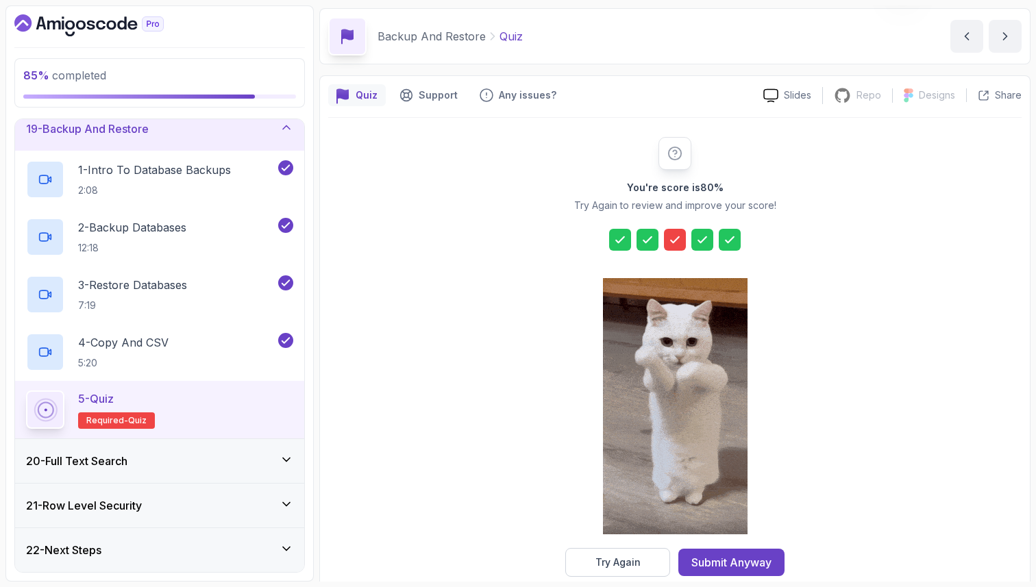
click at [678, 242] on icon at bounding box center [675, 240] width 14 height 14
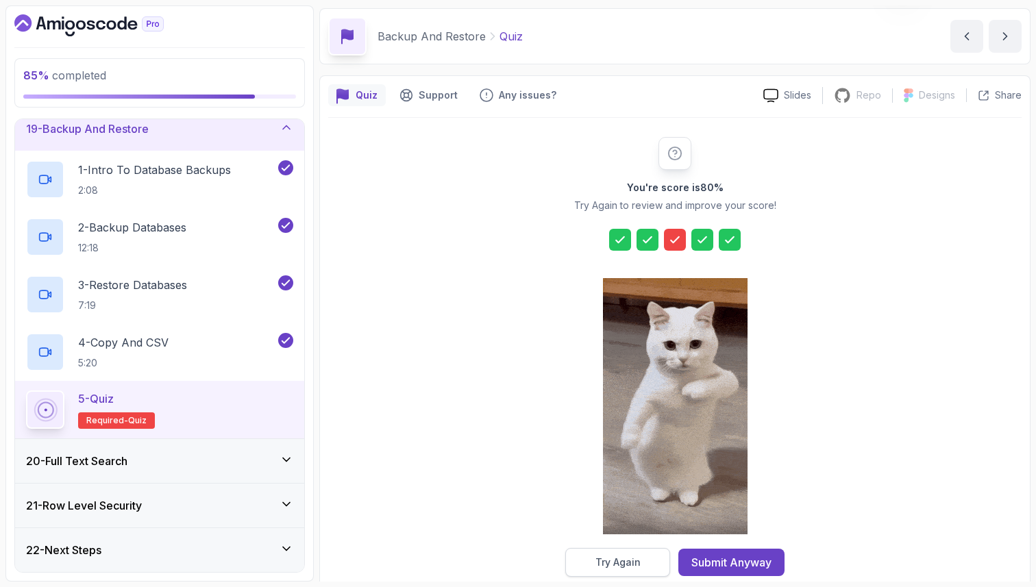
click at [630, 561] on div "Try Again" at bounding box center [617, 563] width 45 height 14
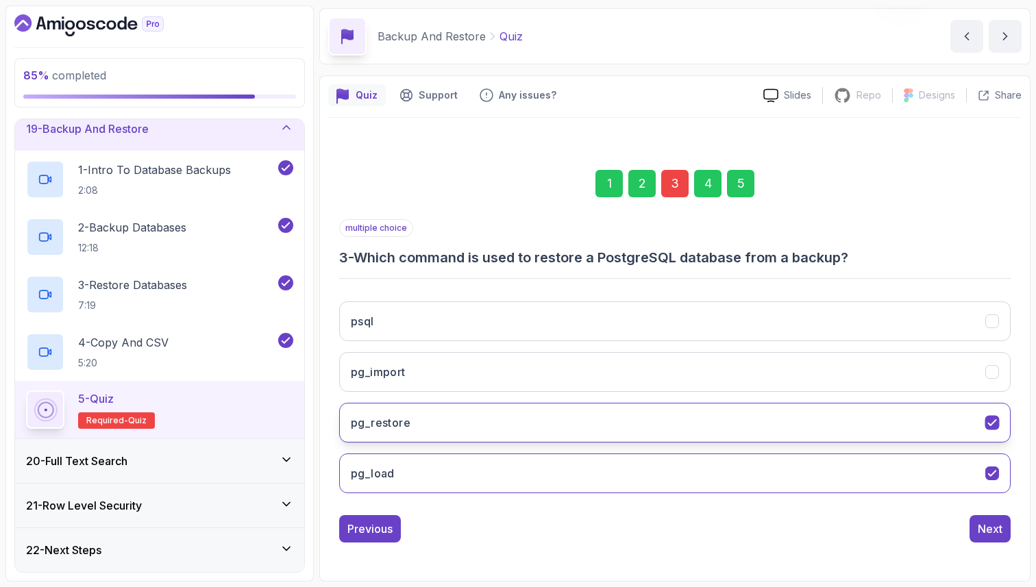
click at [632, 426] on button "pg_restore" at bounding box center [674, 423] width 671 height 40
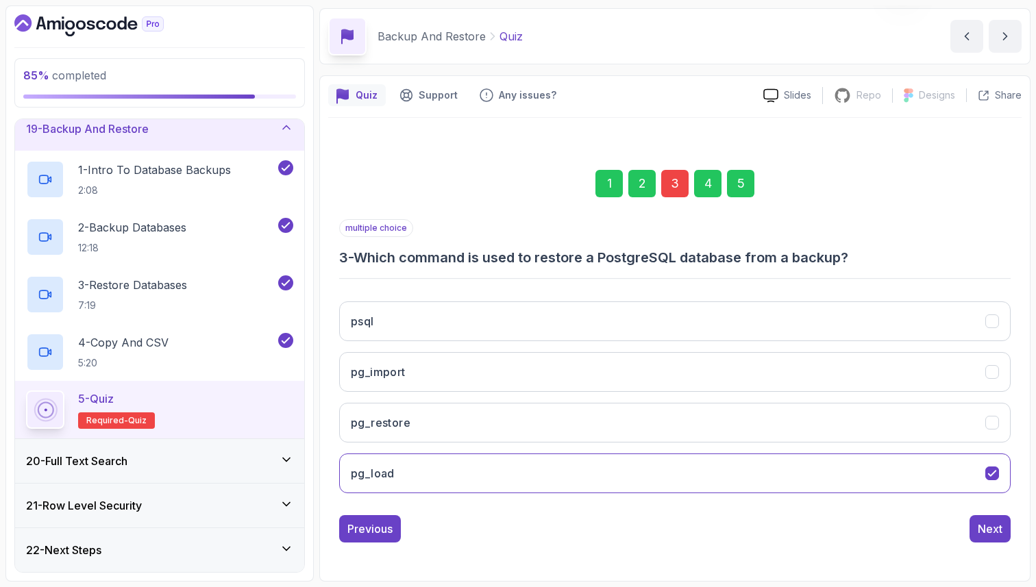
click at [738, 185] on div "5" at bounding box center [740, 183] width 27 height 27
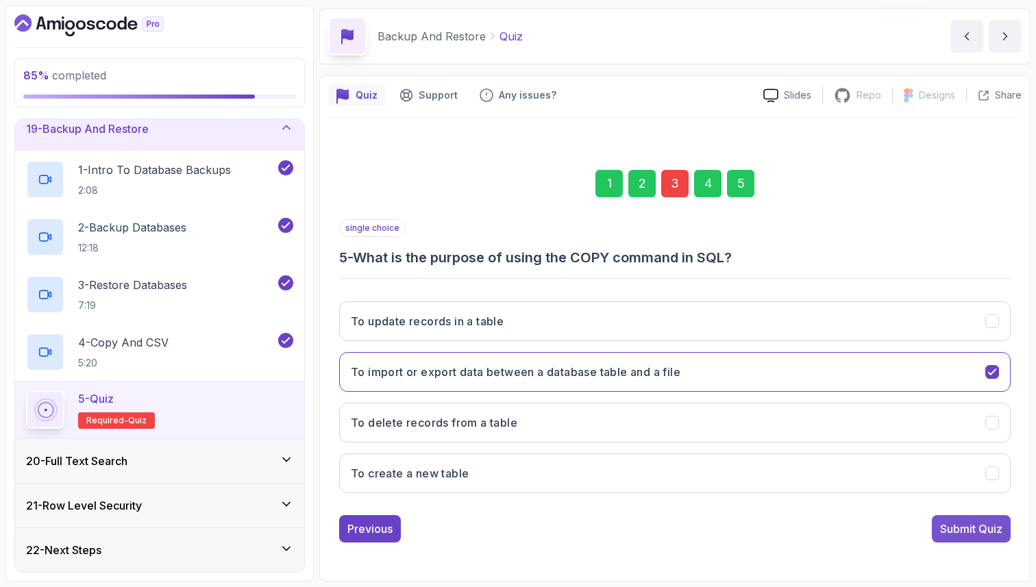
click at [950, 519] on button "Submit Quiz" at bounding box center [971, 528] width 79 height 27
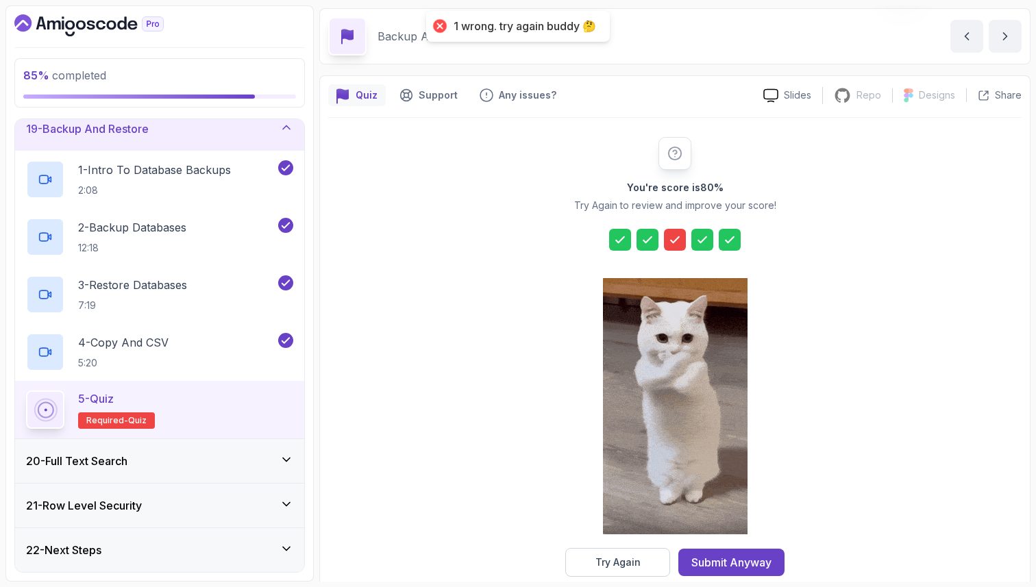
click at [676, 239] on icon at bounding box center [675, 239] width 8 height 5
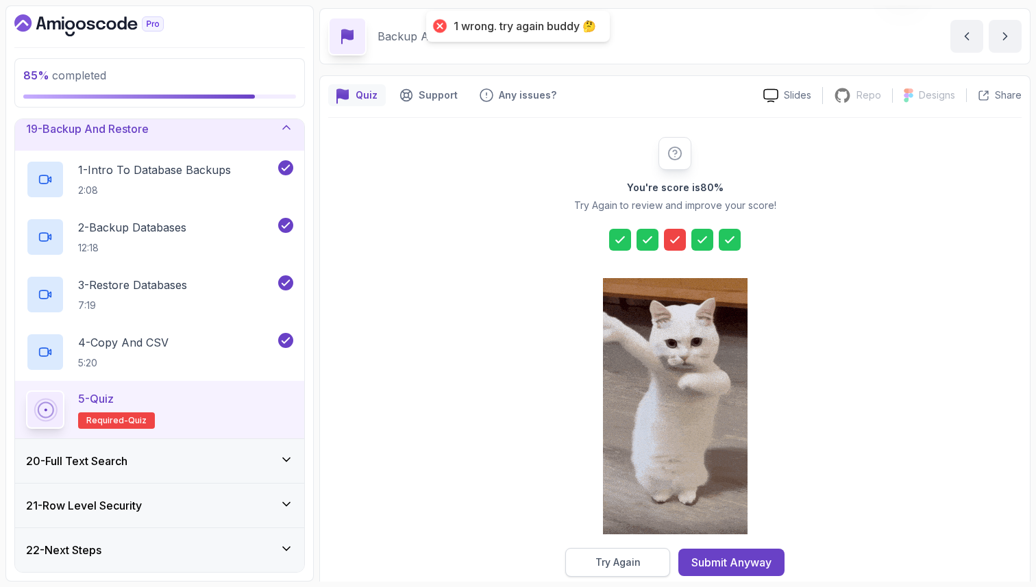
click at [643, 560] on button "Try Again" at bounding box center [617, 562] width 105 height 29
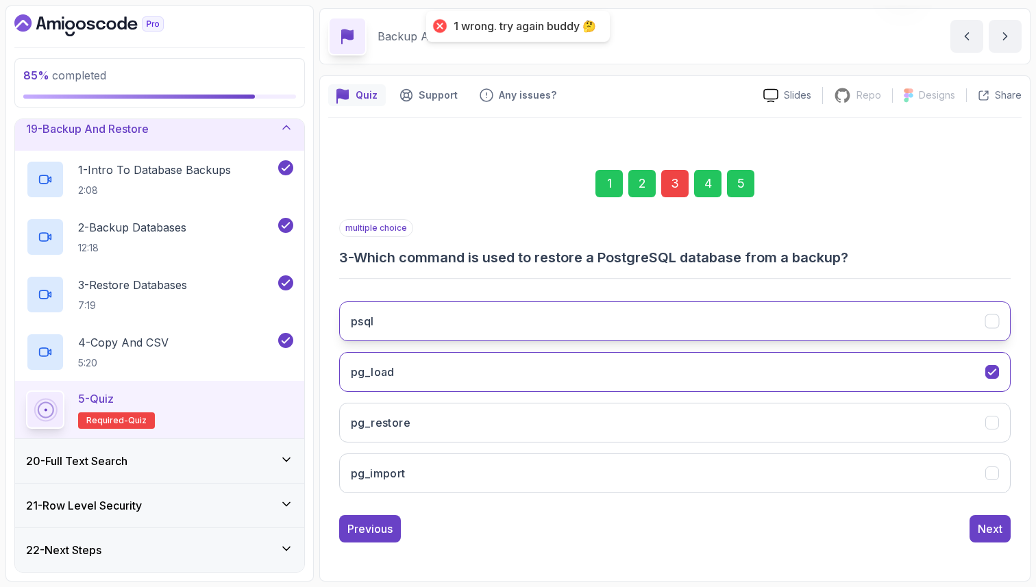
click at [593, 324] on button "psql" at bounding box center [674, 321] width 671 height 40
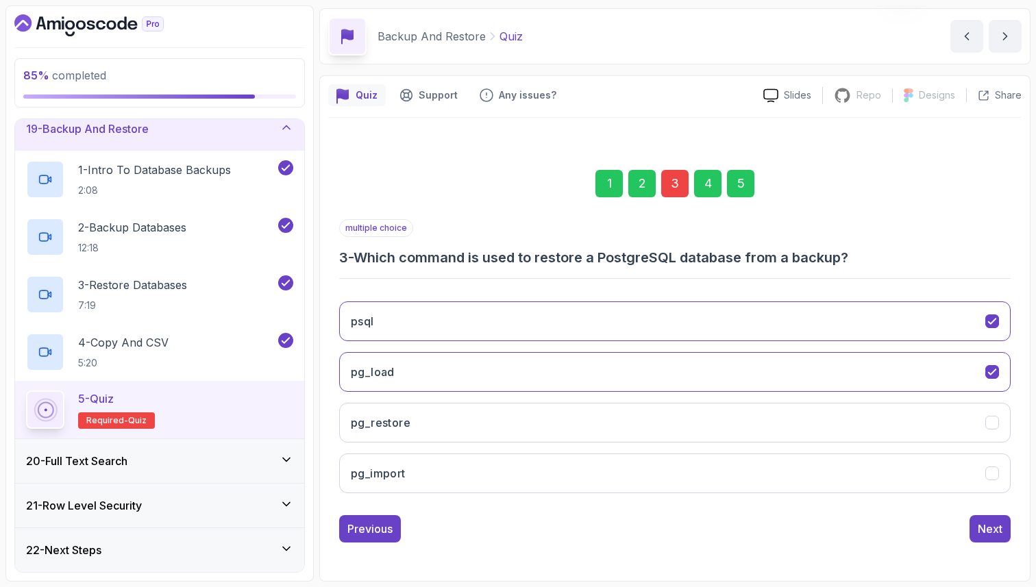
click at [744, 194] on div "5" at bounding box center [740, 183] width 27 height 27
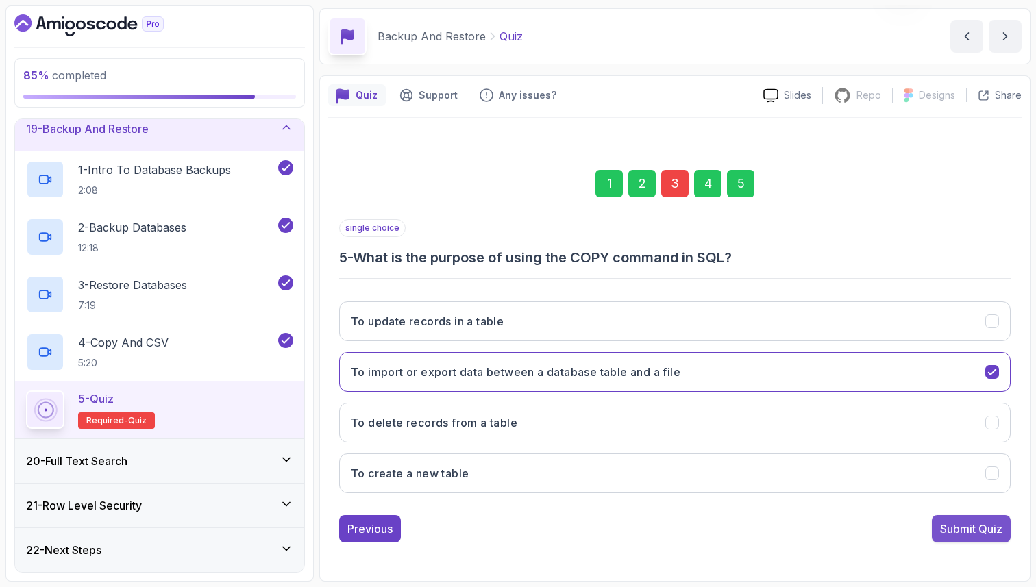
click at [957, 528] on div "Submit Quiz" at bounding box center [971, 529] width 62 height 16
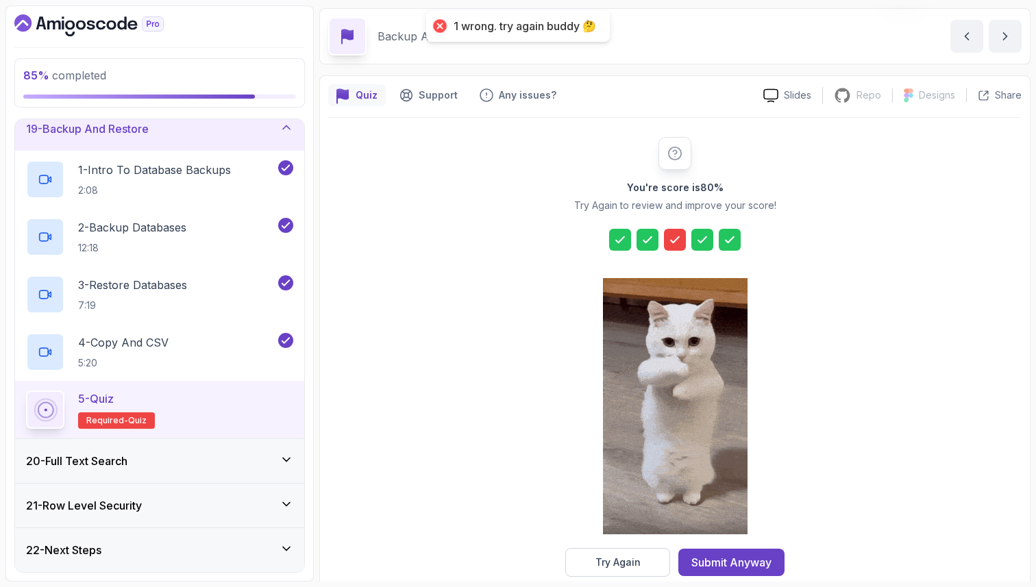
click at [676, 234] on icon at bounding box center [675, 240] width 14 height 14
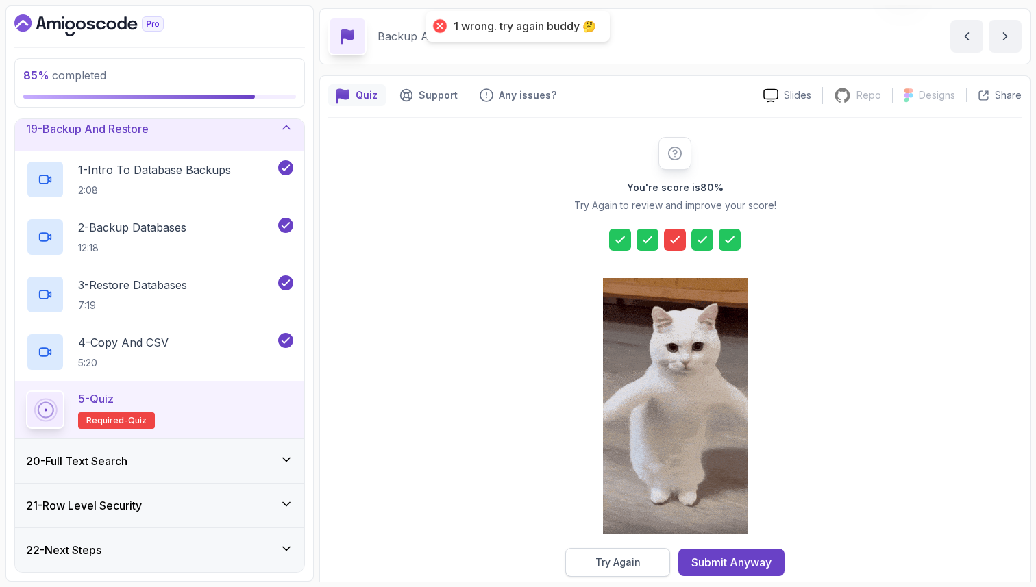
click at [639, 566] on div "Try Again" at bounding box center [617, 563] width 45 height 14
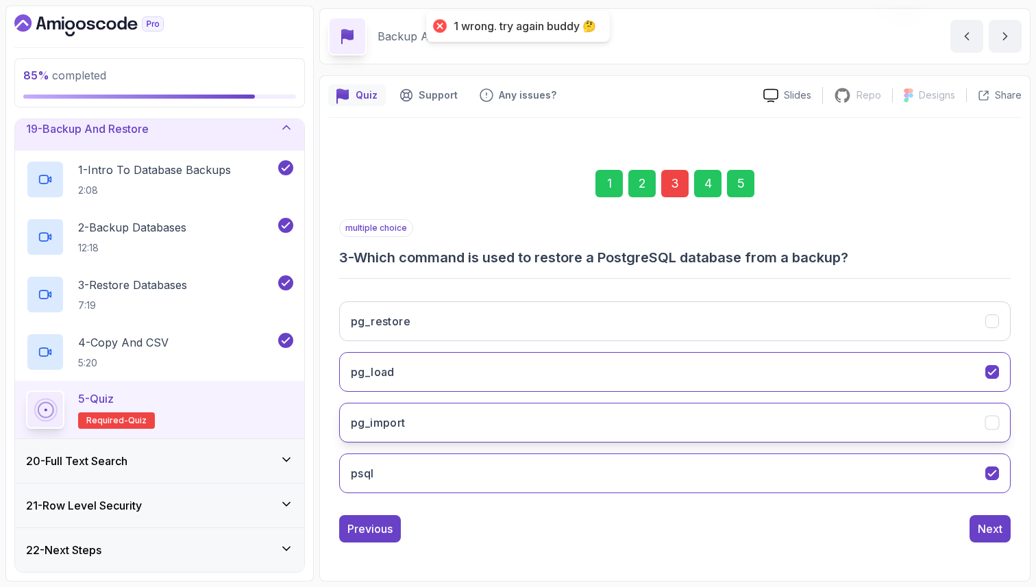
click at [528, 424] on button "pg_import" at bounding box center [674, 423] width 671 height 40
click at [740, 180] on div "5" at bounding box center [740, 183] width 27 height 27
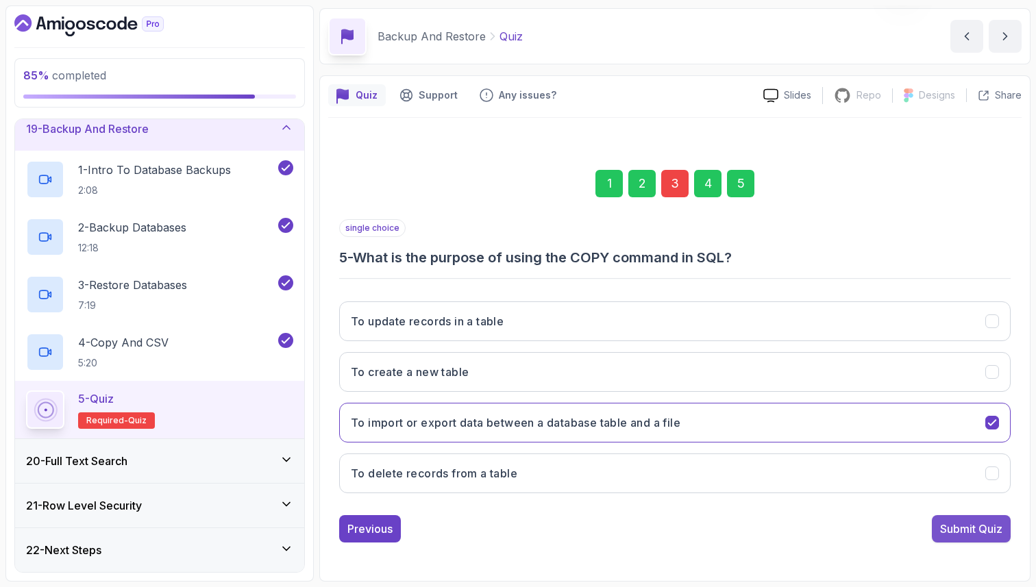
click at [953, 531] on div "Submit Quiz" at bounding box center [971, 529] width 62 height 16
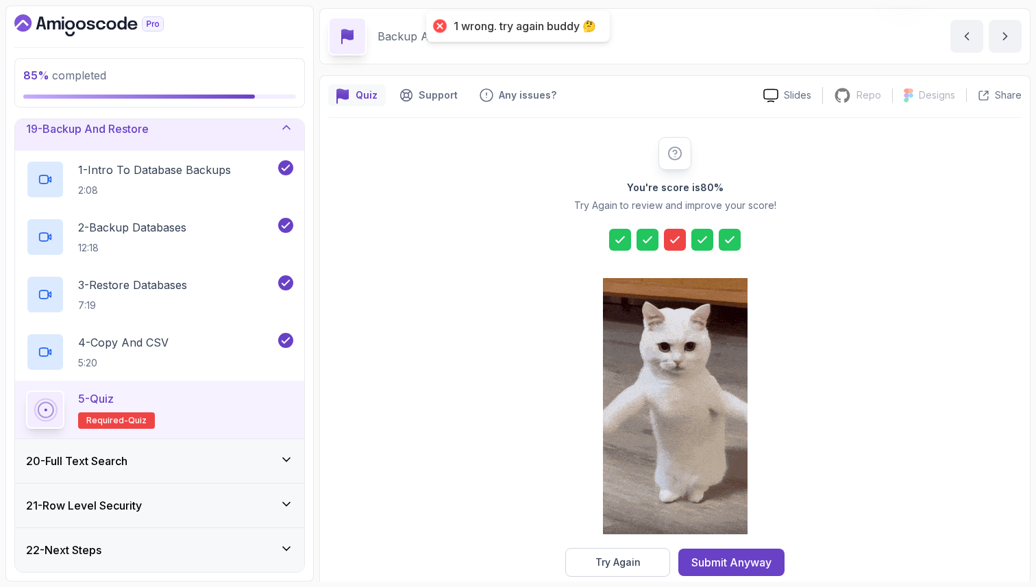
click at [679, 237] on icon at bounding box center [675, 239] width 8 height 5
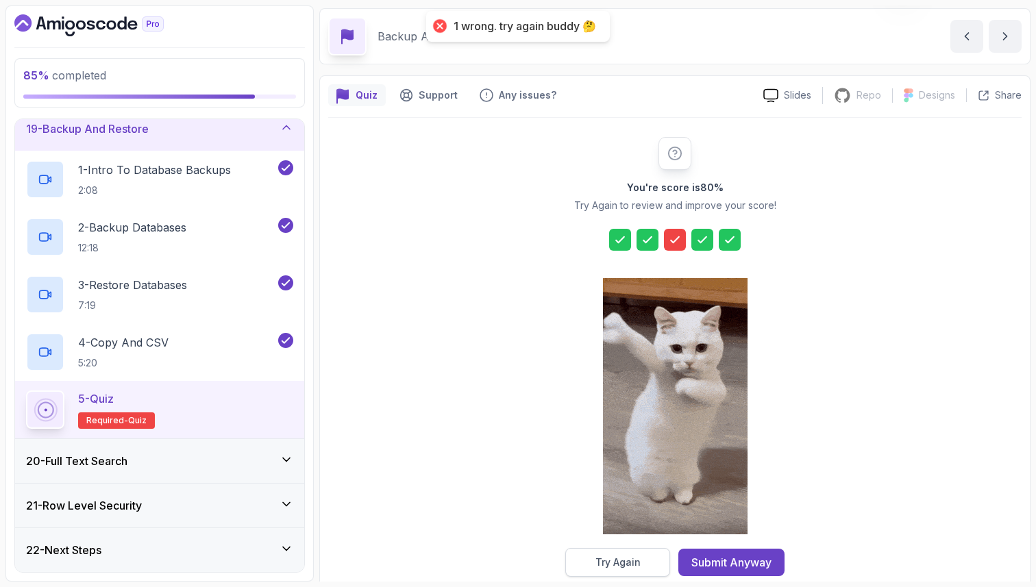
click at [646, 563] on button "Try Again" at bounding box center [617, 562] width 105 height 29
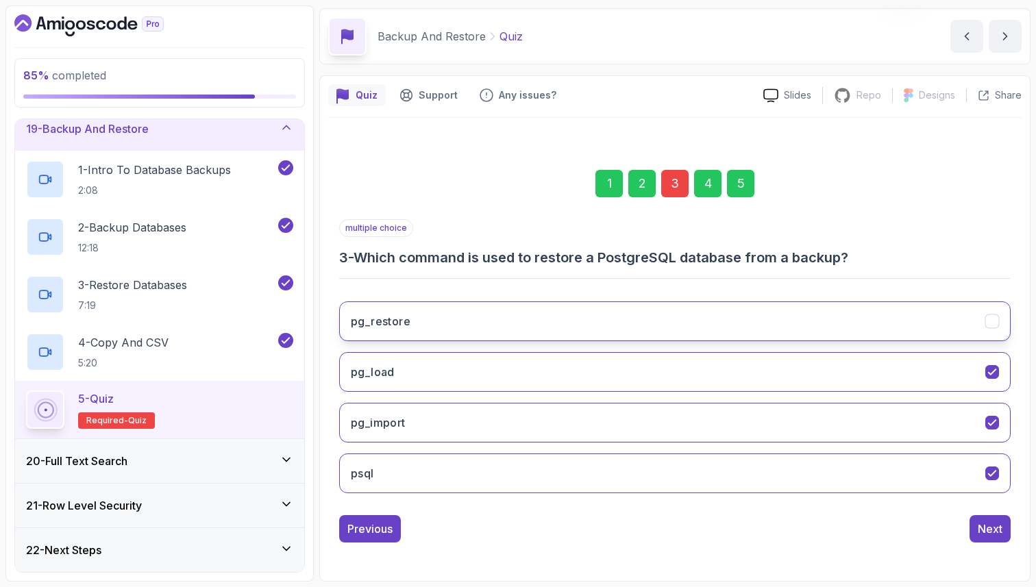
click at [624, 323] on button "pg_restore" at bounding box center [674, 321] width 671 height 40
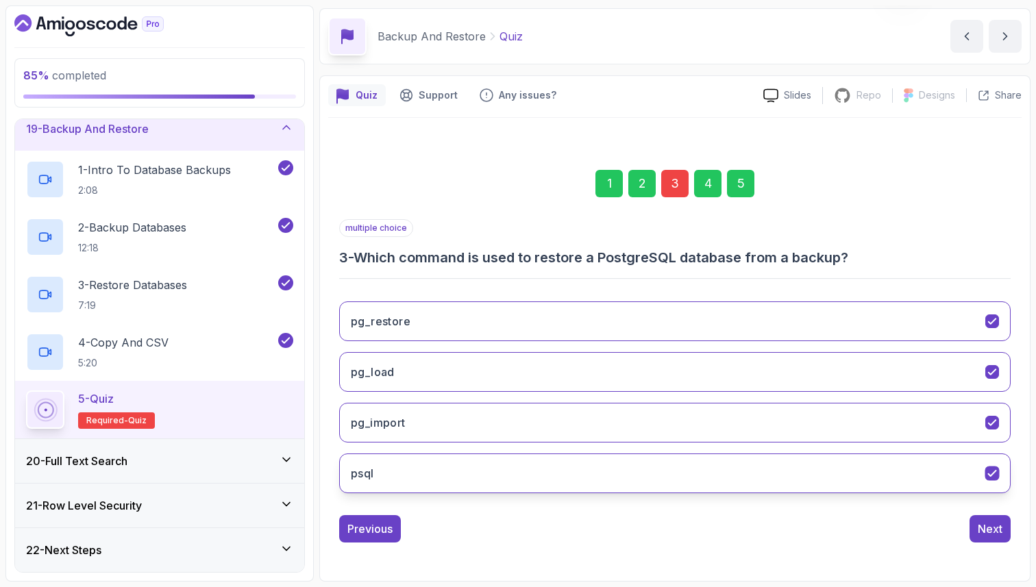
click at [628, 481] on button "psql" at bounding box center [674, 474] width 671 height 40
click at [737, 181] on div "5" at bounding box center [740, 183] width 27 height 27
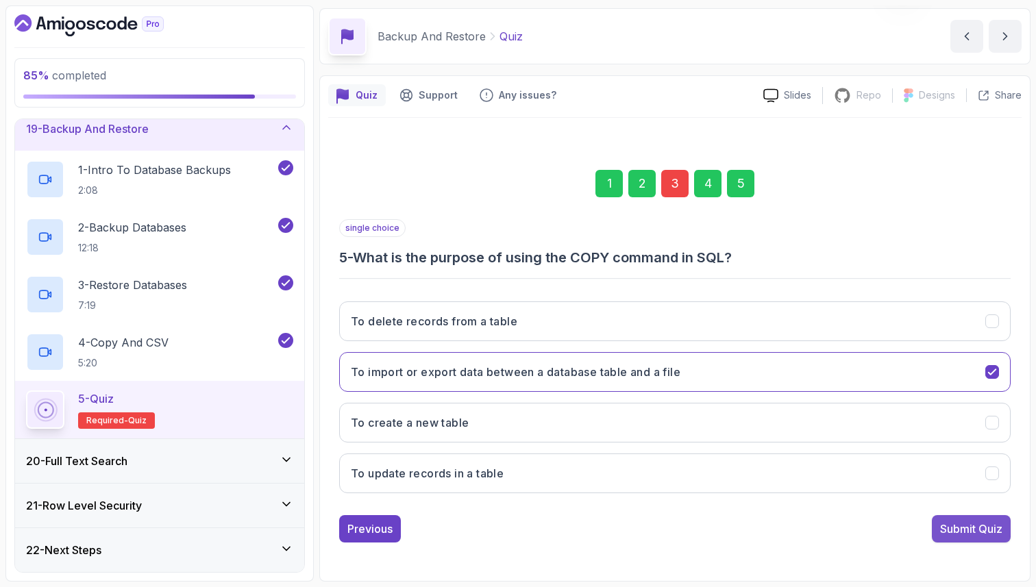
click at [972, 521] on div "Submit Quiz" at bounding box center [971, 529] width 62 height 16
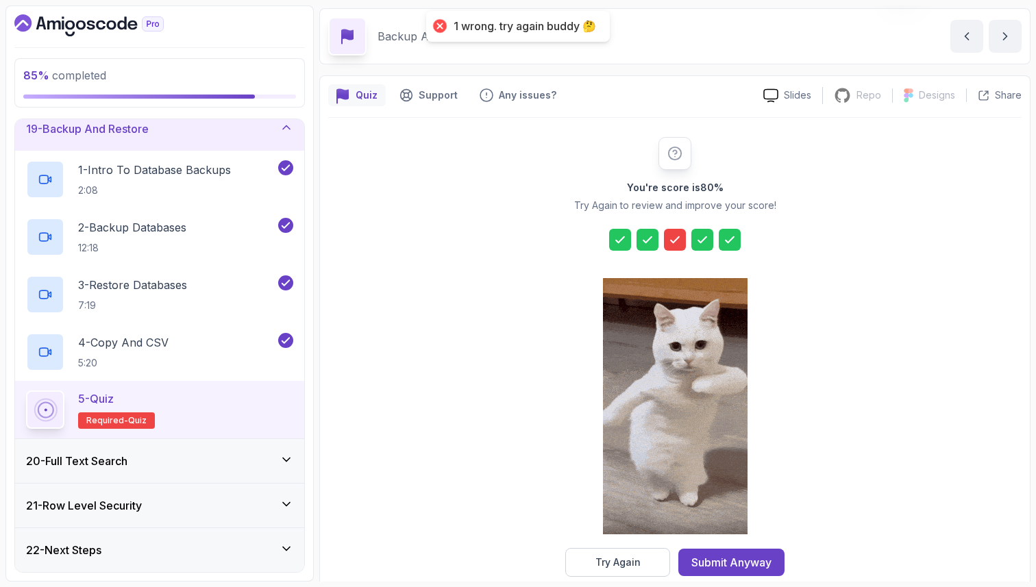
click at [676, 230] on div at bounding box center [675, 240] width 22 height 22
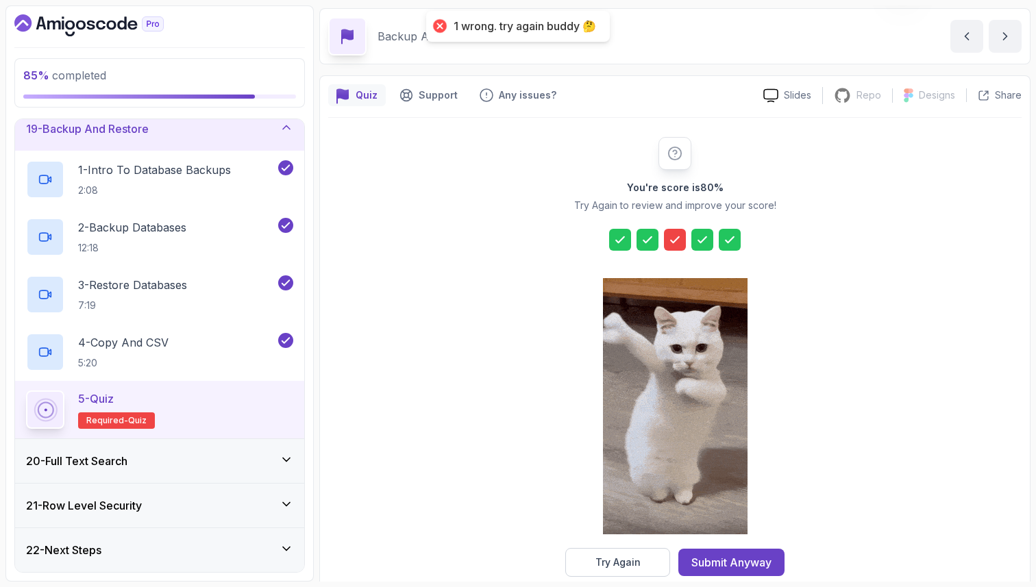
click at [673, 231] on div at bounding box center [675, 240] width 22 height 22
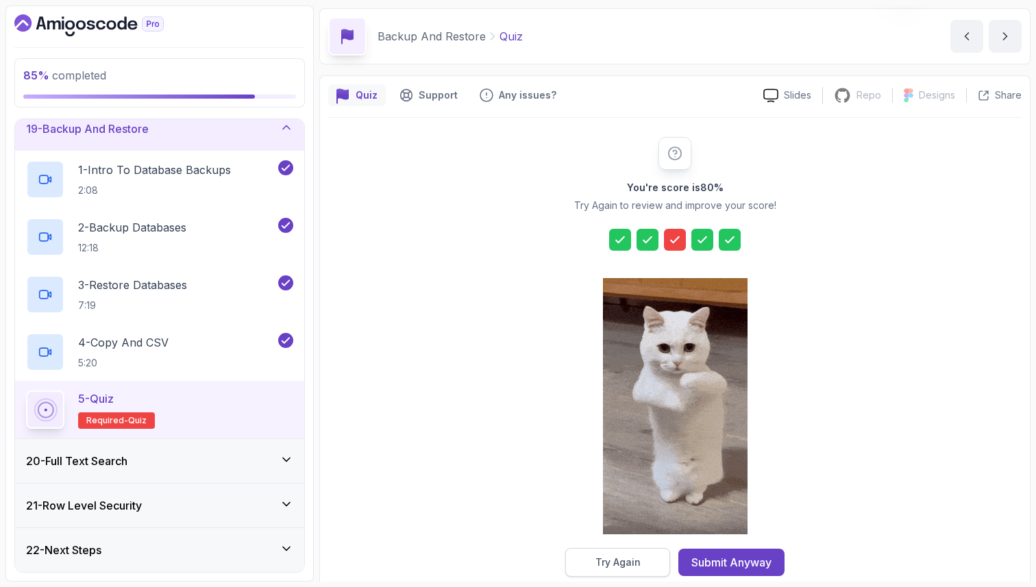
click at [602, 564] on div "Try Again" at bounding box center [617, 563] width 45 height 14
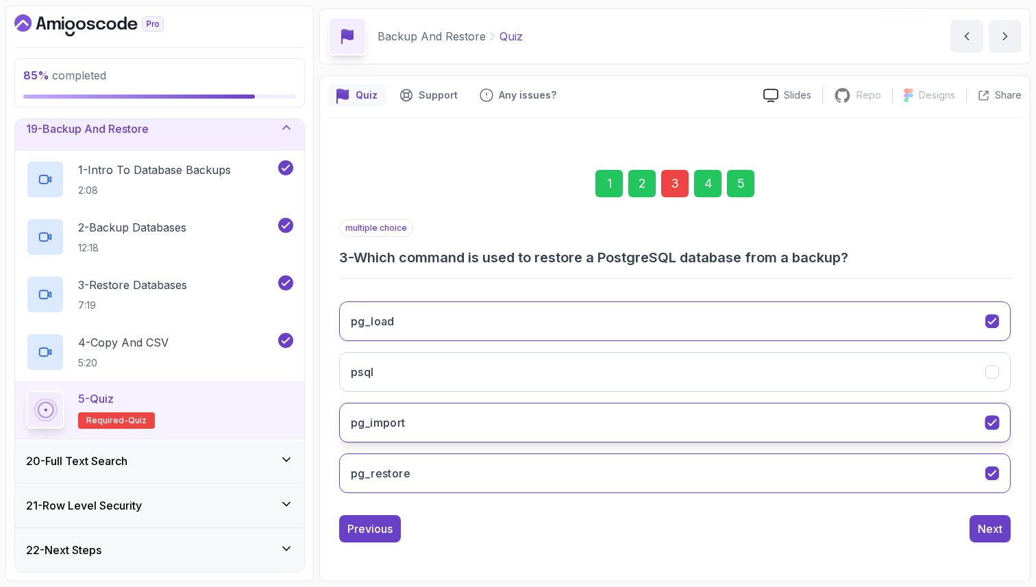
click at [570, 416] on button "pg_import" at bounding box center [674, 423] width 671 height 40
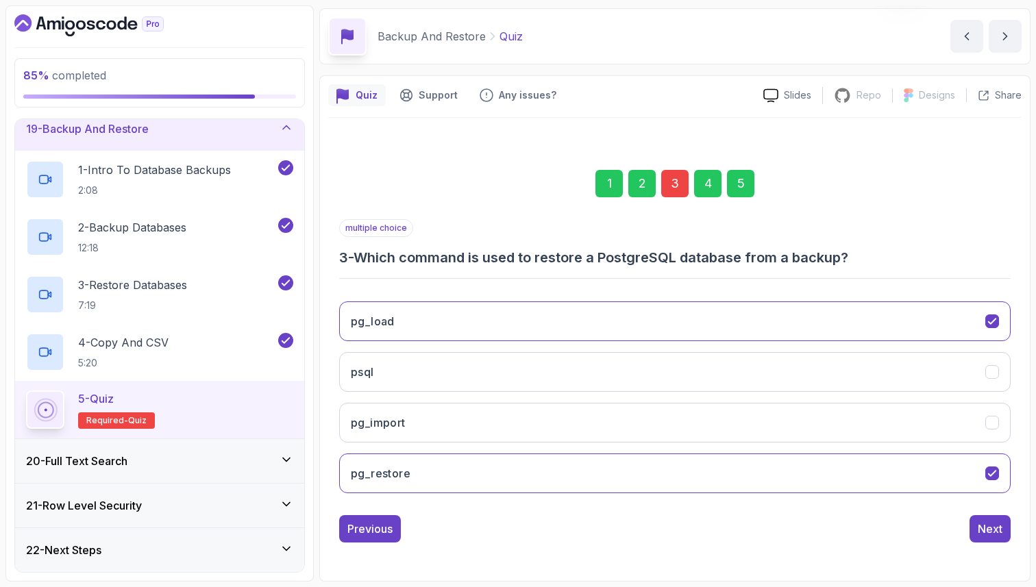
click at [739, 188] on div "5" at bounding box center [740, 183] width 27 height 27
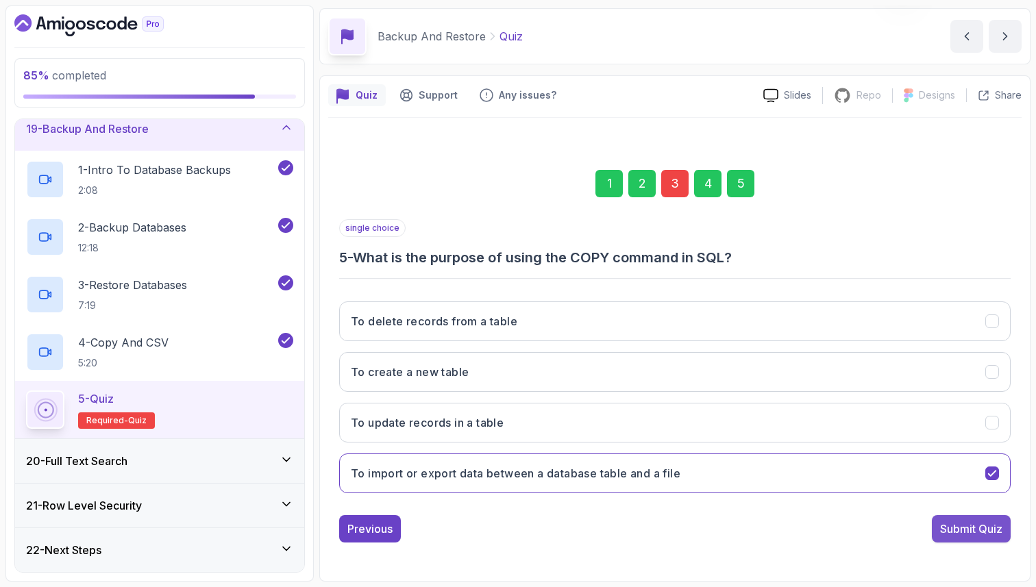
click at [940, 526] on div "Submit Quiz" at bounding box center [971, 529] width 62 height 16
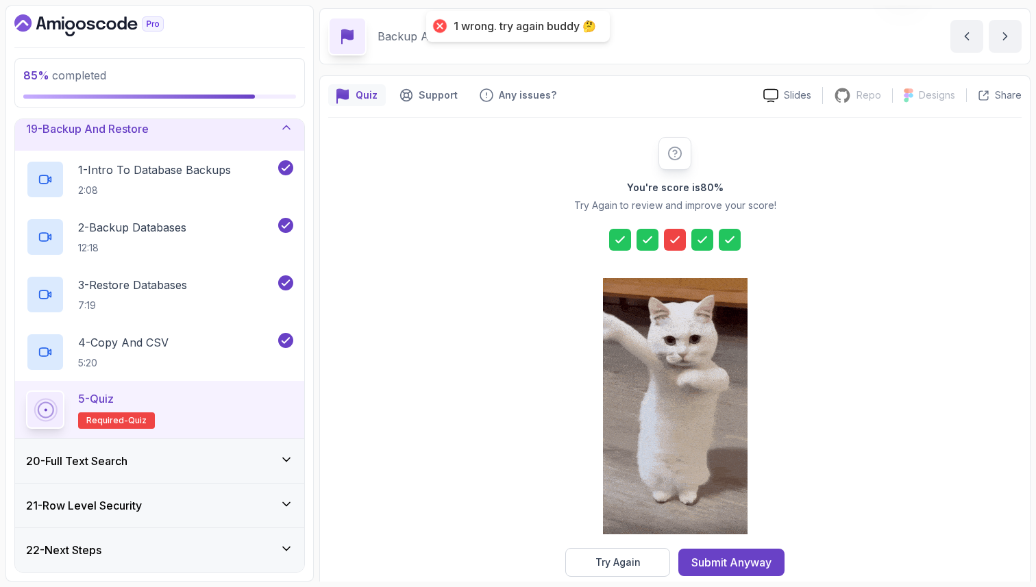
click at [677, 238] on icon at bounding box center [675, 239] width 8 height 5
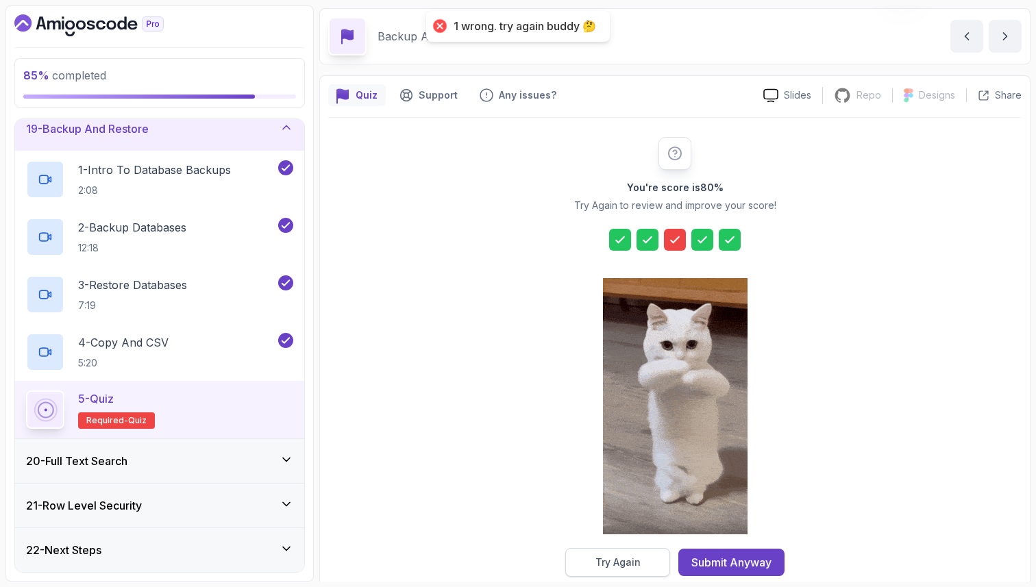
click at [633, 560] on div "Try Again" at bounding box center [617, 563] width 45 height 14
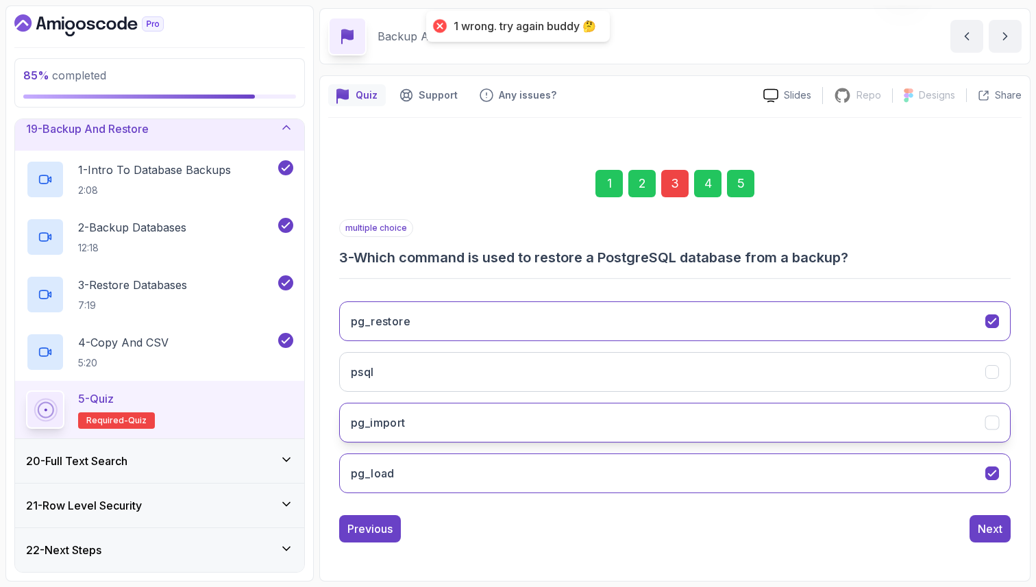
click at [591, 408] on button "pg_import" at bounding box center [674, 423] width 671 height 40
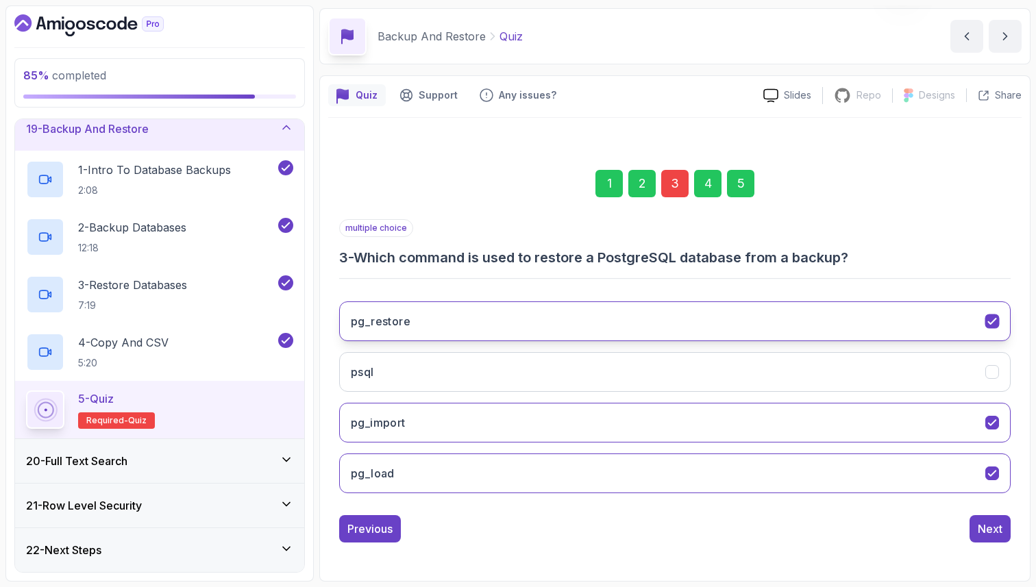
click at [578, 310] on button "pg_restore" at bounding box center [674, 321] width 671 height 40
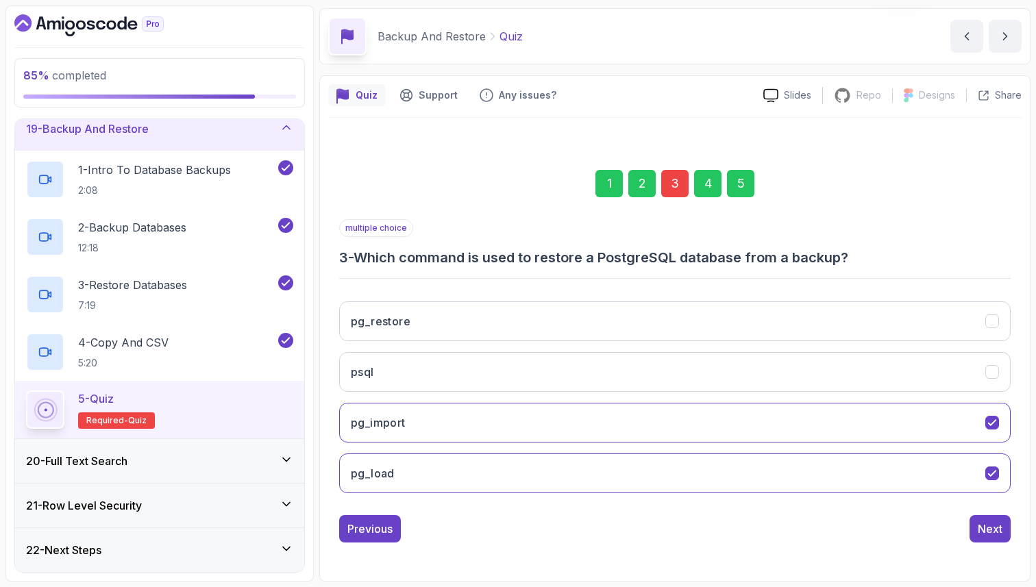
click at [752, 177] on div "5" at bounding box center [740, 183] width 27 height 27
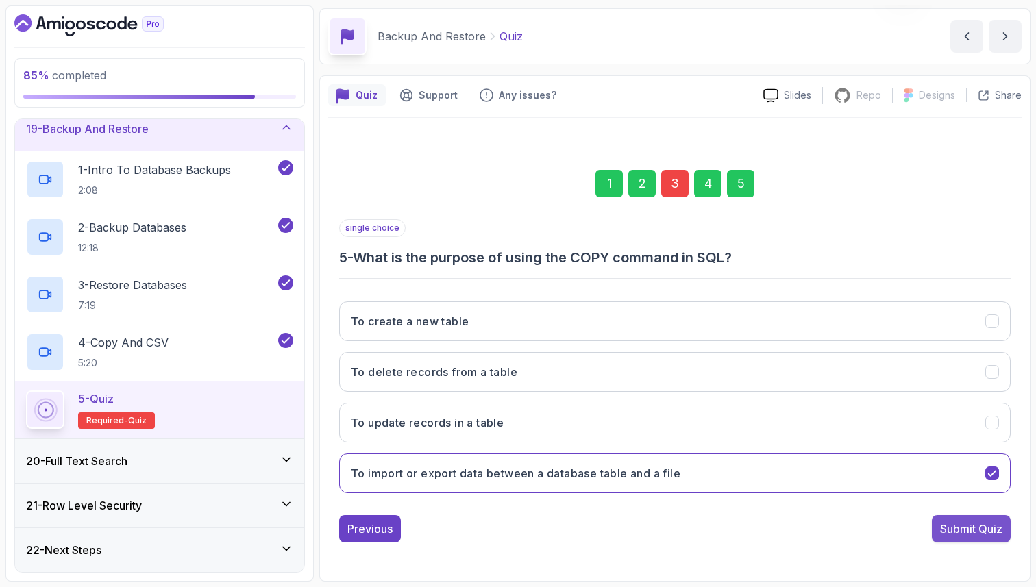
click at [952, 530] on div "Submit Quiz" at bounding box center [971, 529] width 62 height 16
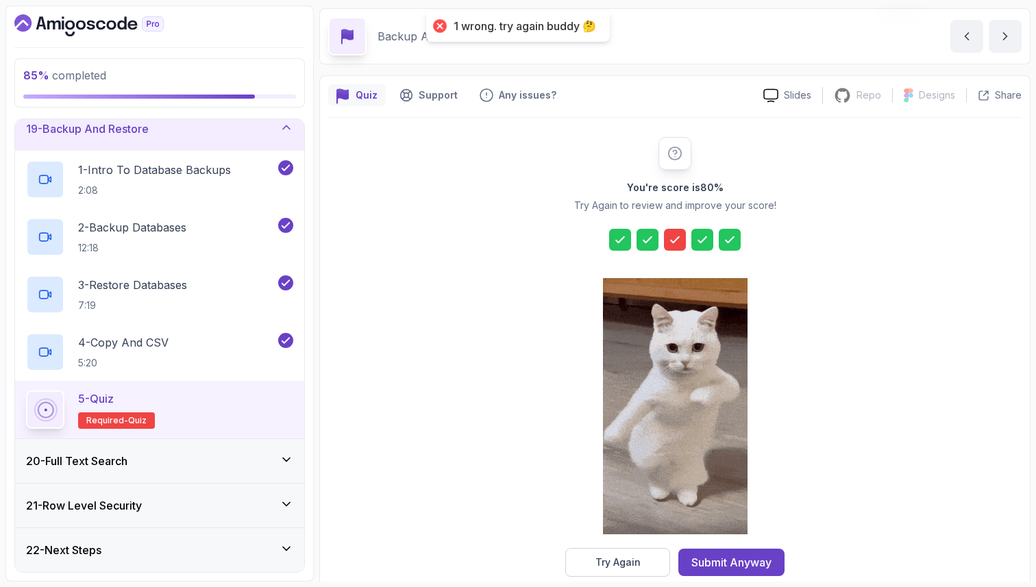
click at [673, 231] on div at bounding box center [675, 240] width 22 height 22
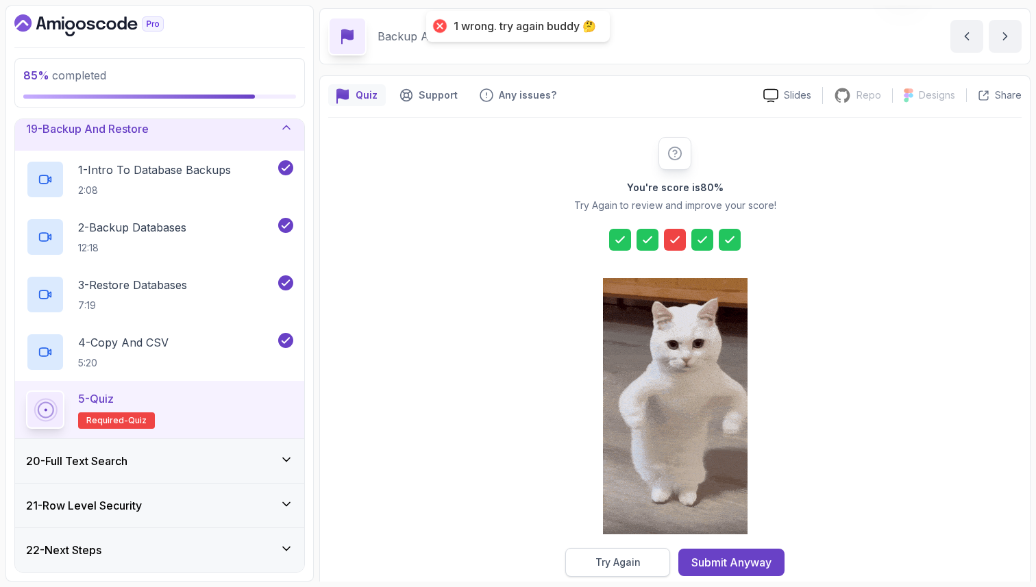
click at [625, 562] on div "Try Again" at bounding box center [617, 563] width 45 height 14
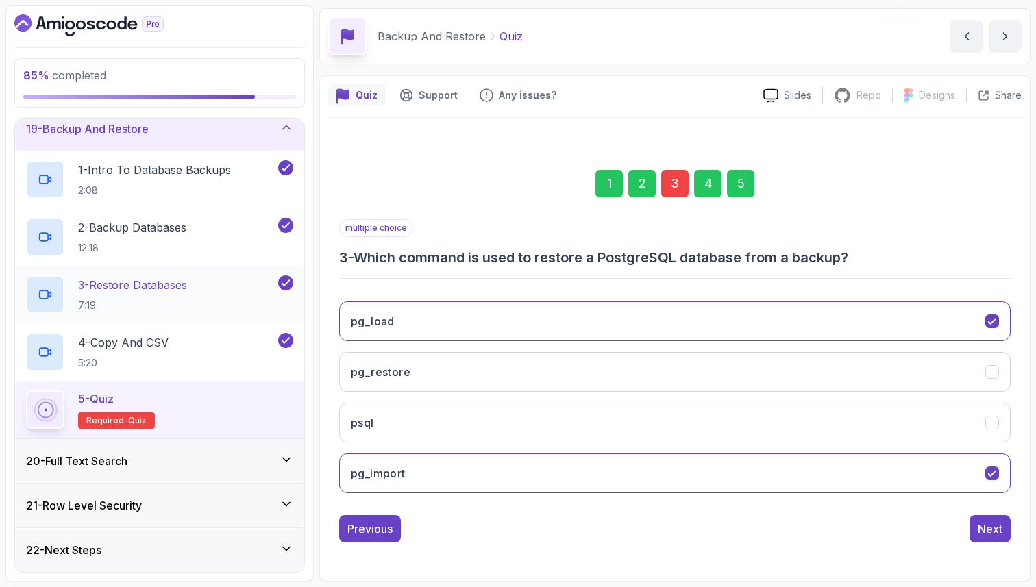
click at [193, 285] on div "3 - Restore Databases 7:19" at bounding box center [150, 294] width 249 height 38
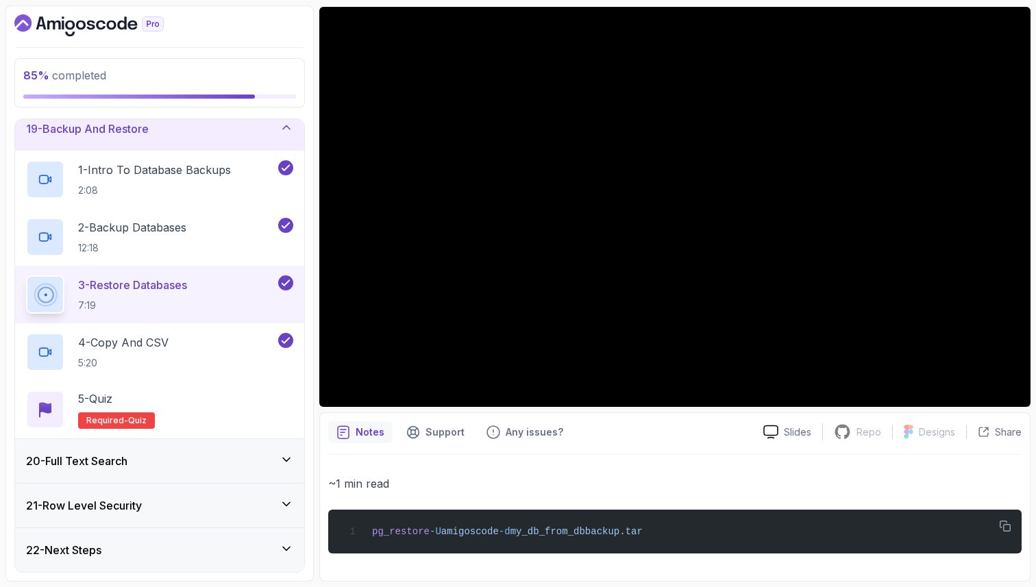
scroll to position [116, 0]
click at [167, 408] on div "5 - Quiz Required- quiz" at bounding box center [159, 410] width 267 height 38
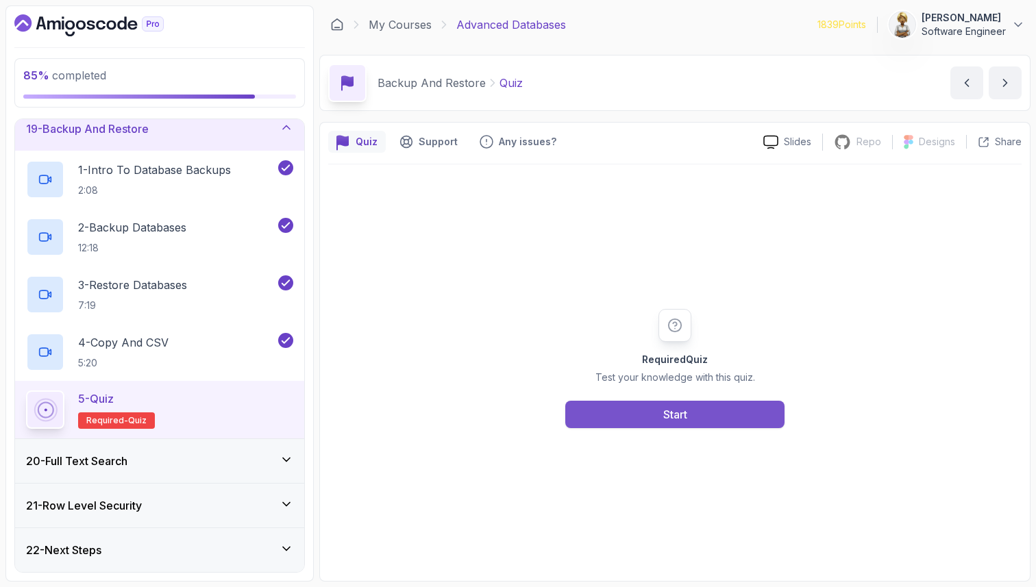
click at [616, 413] on button "Start" at bounding box center [674, 414] width 219 height 27
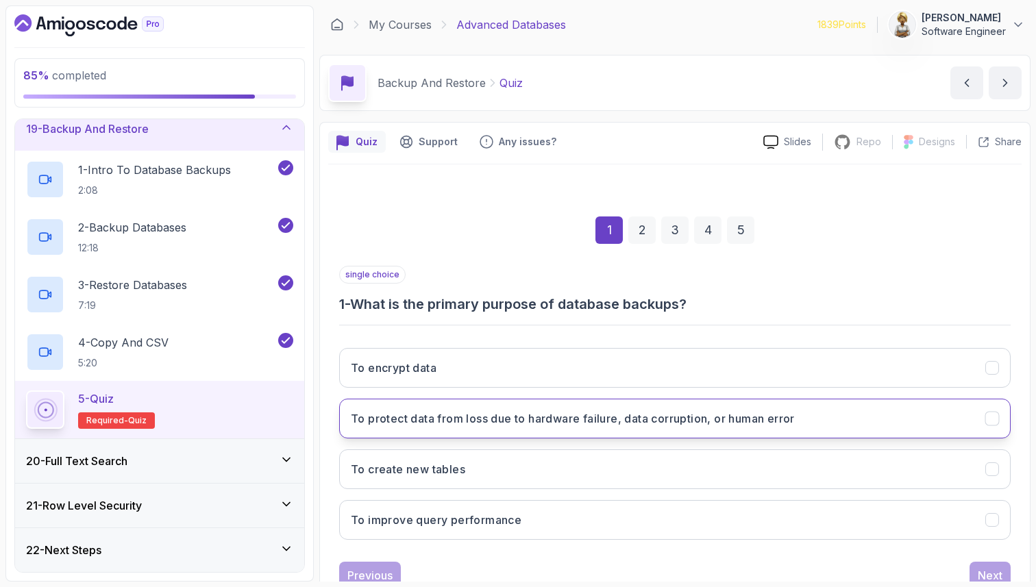
click at [492, 416] on h3 "To protect data from loss due to hardware failure, data corruption, or human er…" at bounding box center [573, 418] width 444 height 16
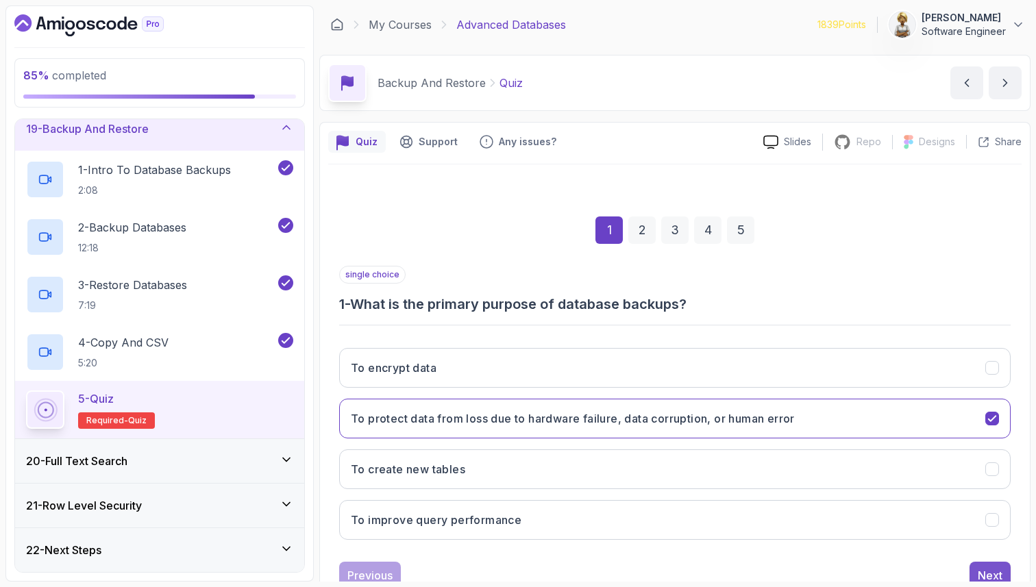
click at [987, 576] on div "Next" at bounding box center [990, 575] width 25 height 16
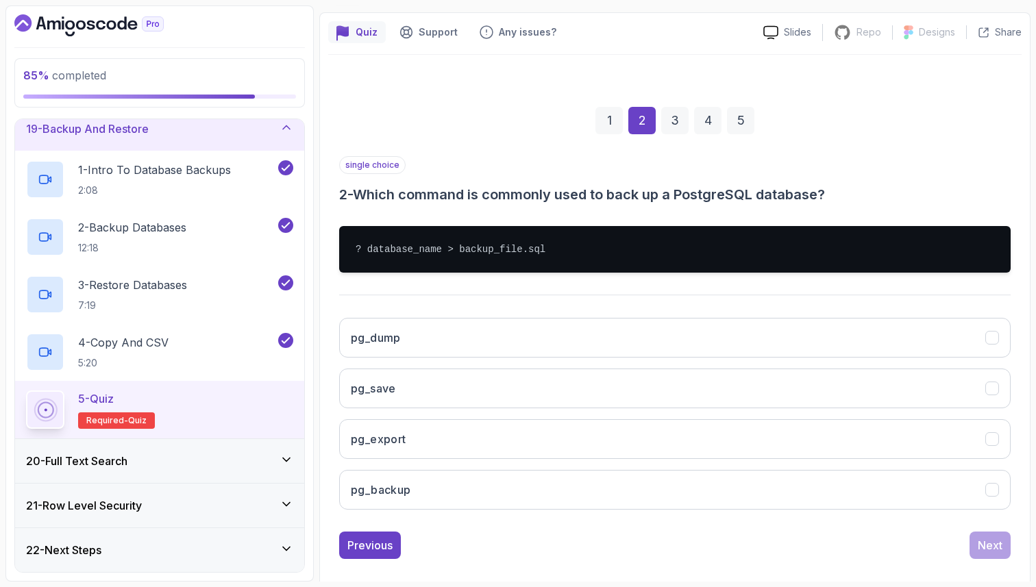
scroll to position [126, 0]
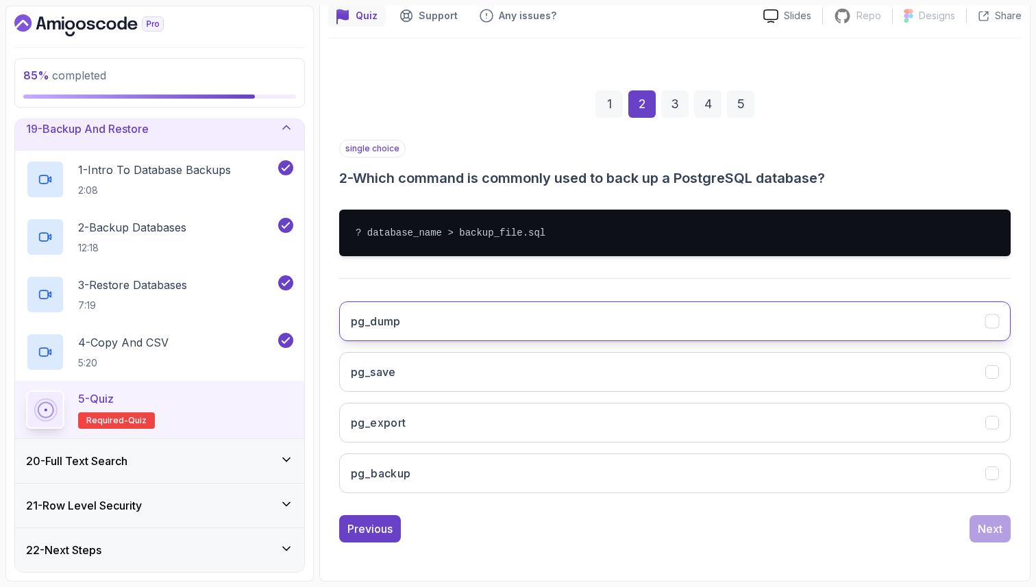
click at [478, 324] on button "pg_dump" at bounding box center [674, 321] width 671 height 40
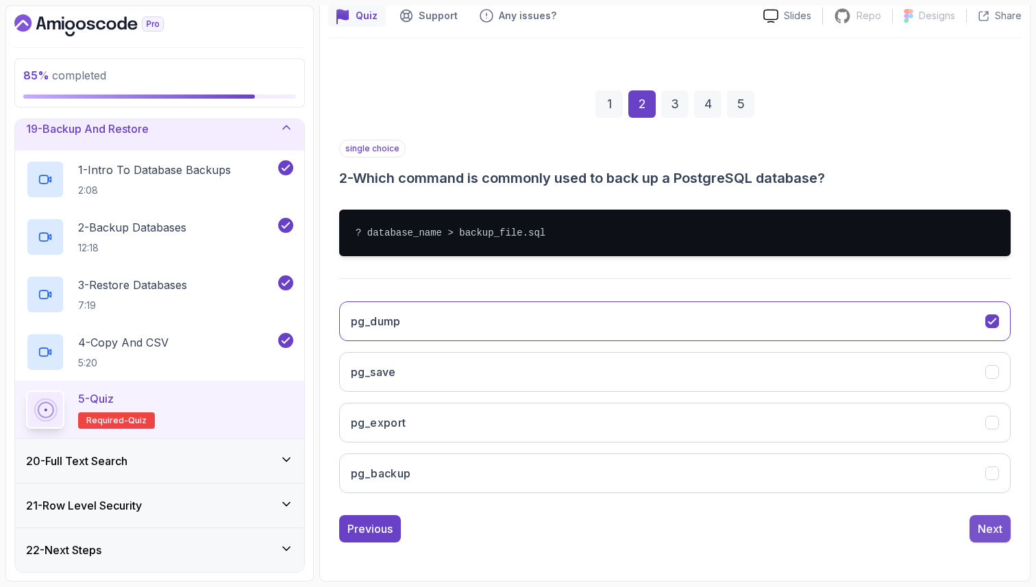
click at [998, 526] on div "Next" at bounding box center [990, 529] width 25 height 16
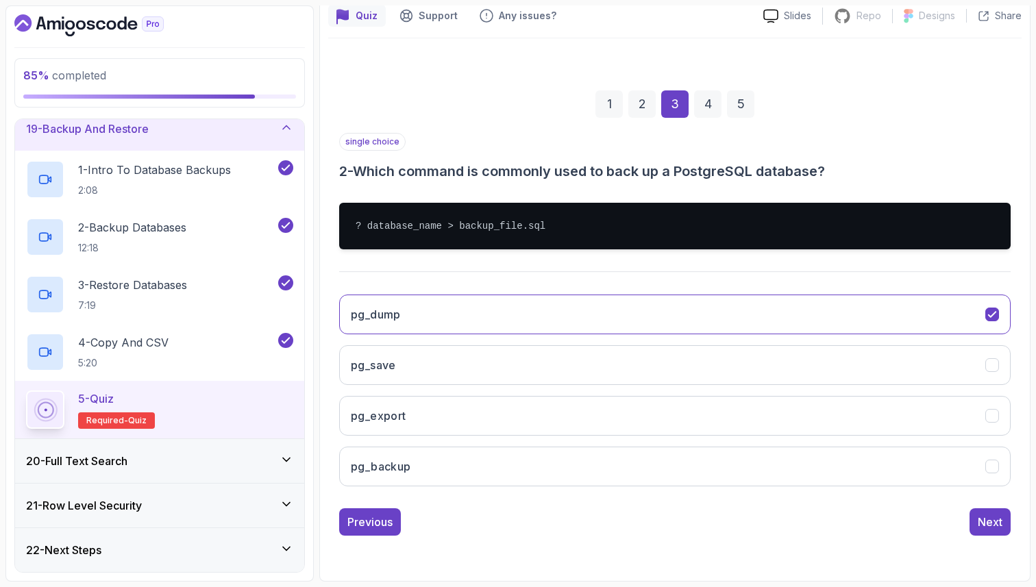
scroll to position [47, 0]
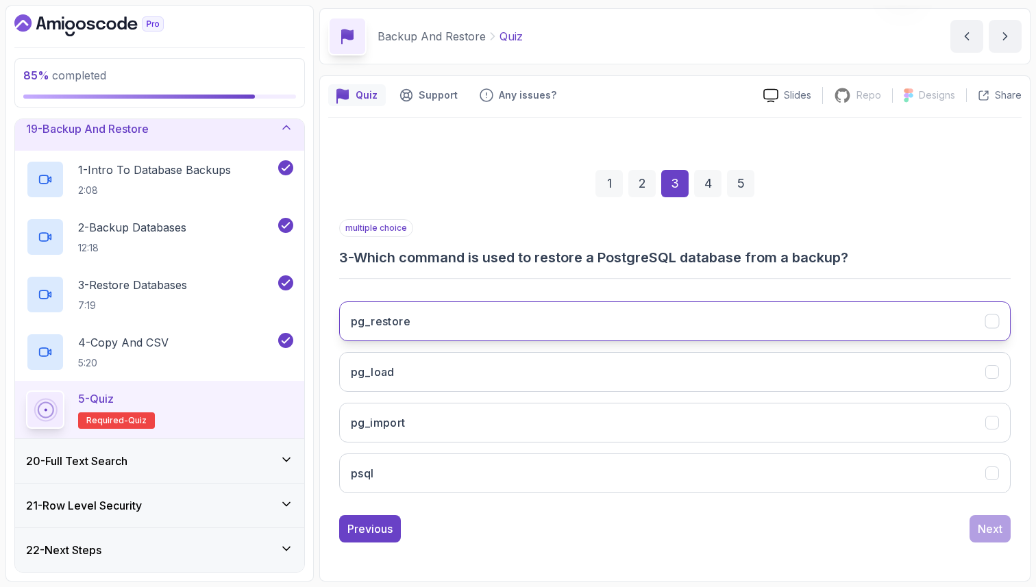
click at [535, 312] on button "pg_restore" at bounding box center [674, 321] width 671 height 40
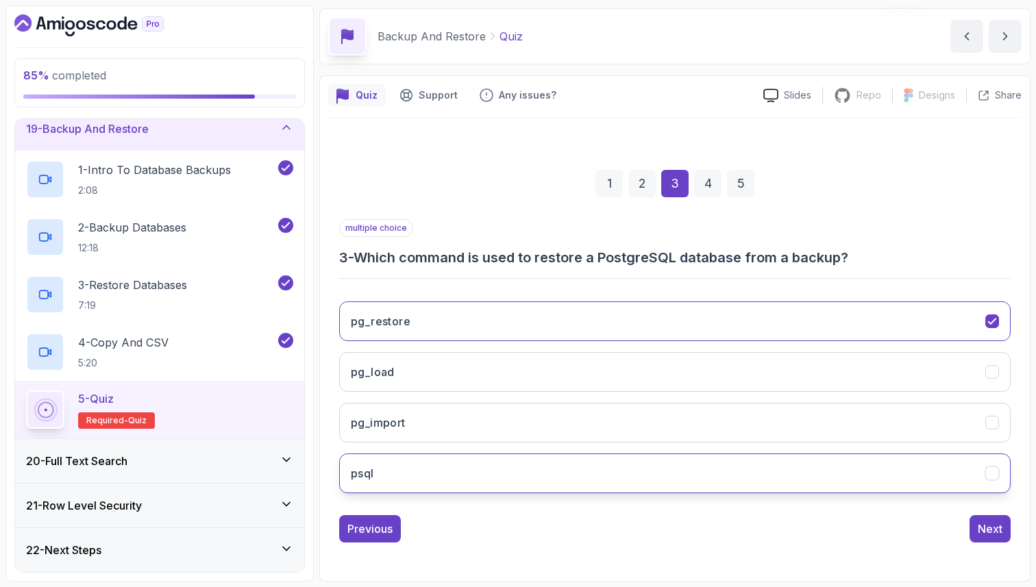
click at [546, 470] on button "psql" at bounding box center [674, 474] width 671 height 40
click at [702, 184] on div "4" at bounding box center [707, 183] width 27 height 27
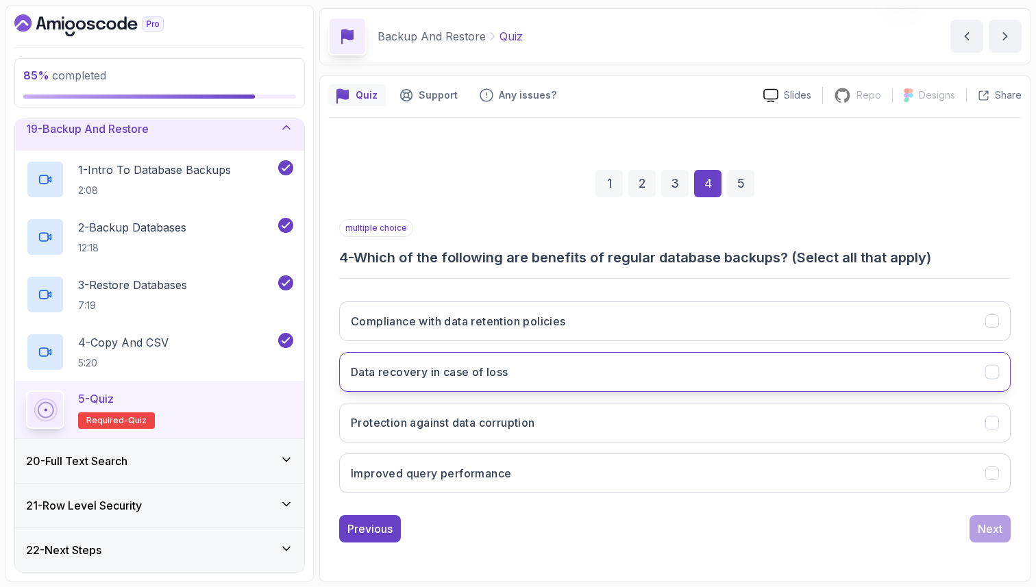
click at [556, 378] on button "Data recovery in case of loss" at bounding box center [674, 372] width 671 height 40
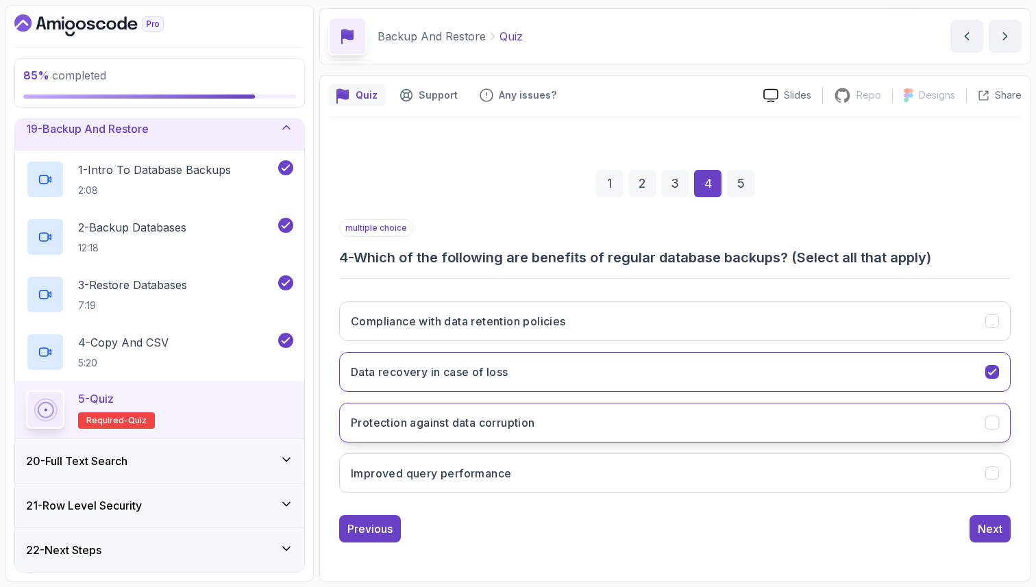
click at [535, 421] on h3 "Protection against data corruption" at bounding box center [443, 423] width 184 height 16
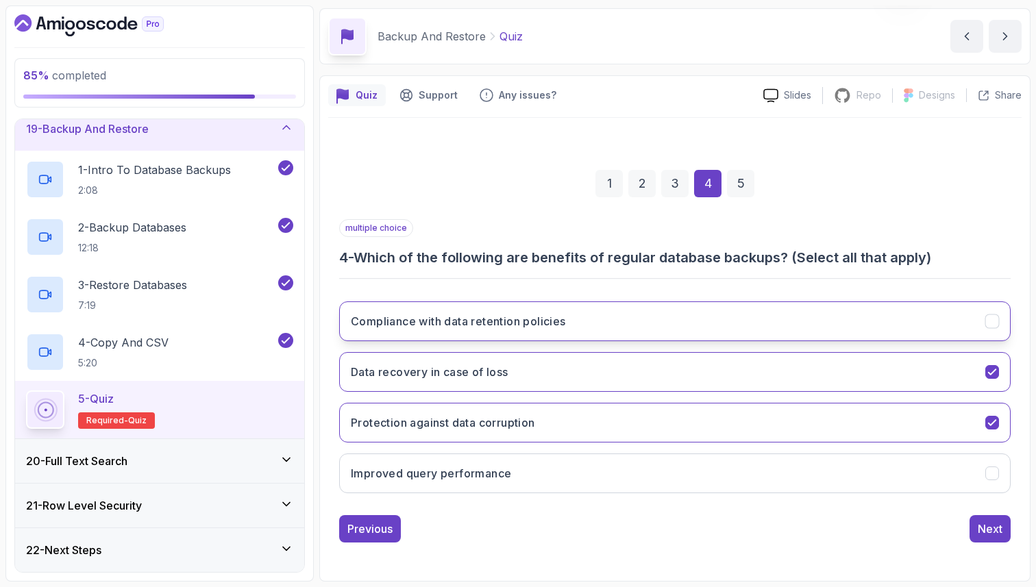
click at [531, 328] on h3 "Compliance with data retention policies" at bounding box center [458, 321] width 215 height 16
click at [739, 179] on div "5" at bounding box center [740, 183] width 27 height 27
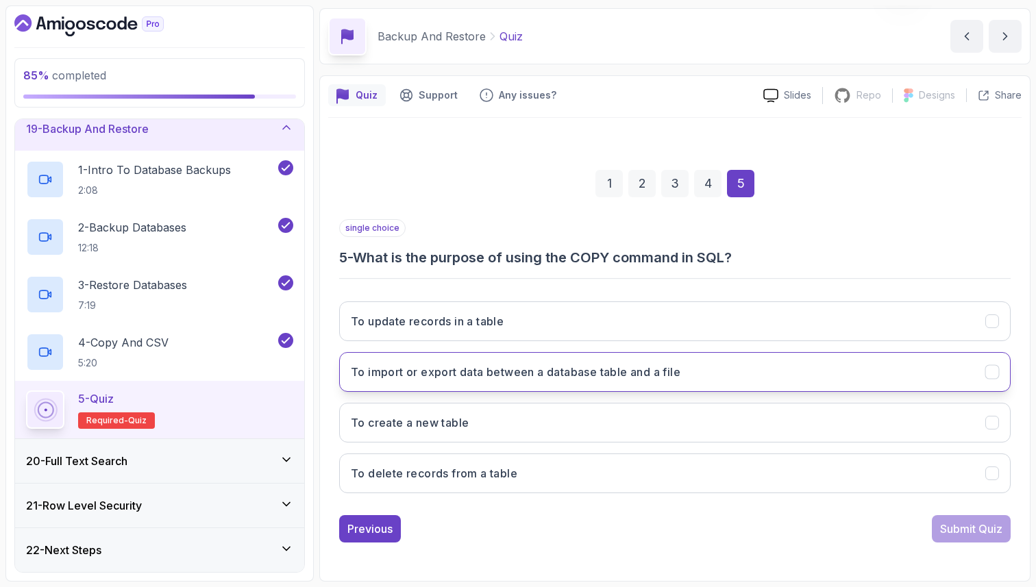
click at [571, 380] on h3 "To import or export data between a database table and a file" at bounding box center [516, 372] width 330 height 16
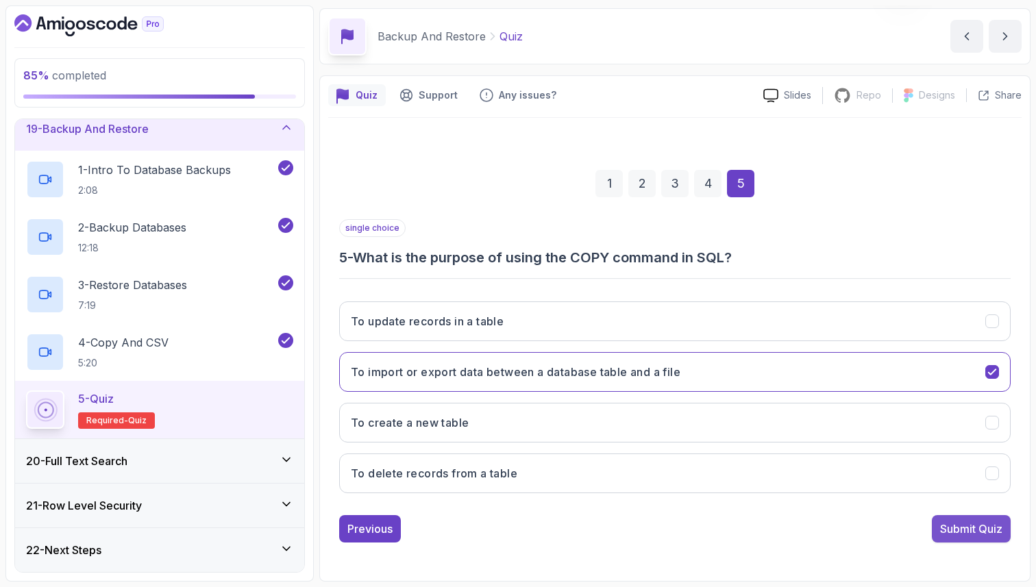
click at [977, 528] on div "Submit Quiz" at bounding box center [971, 529] width 62 height 16
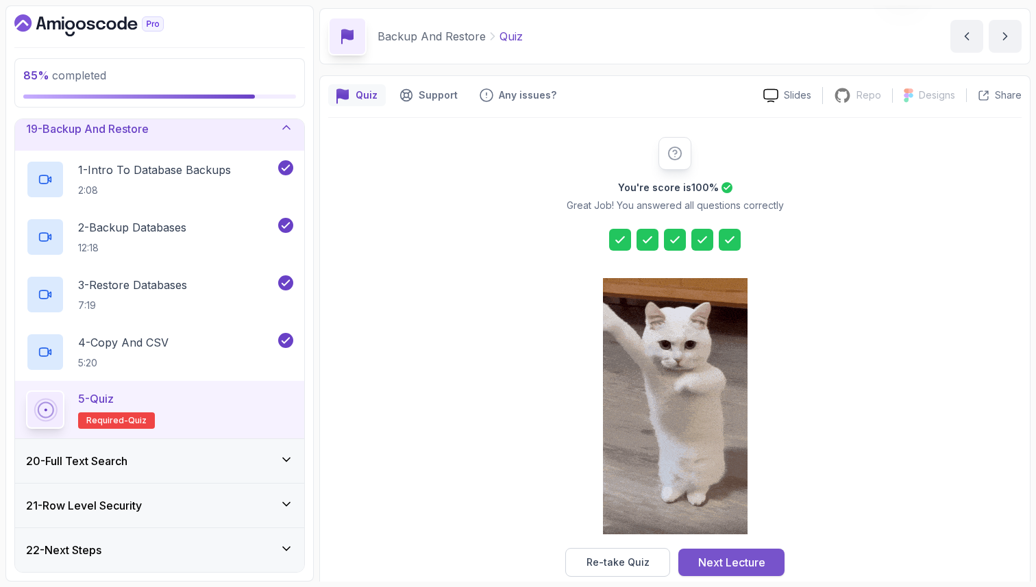
click at [736, 558] on div "Next Lecture" at bounding box center [731, 562] width 67 height 16
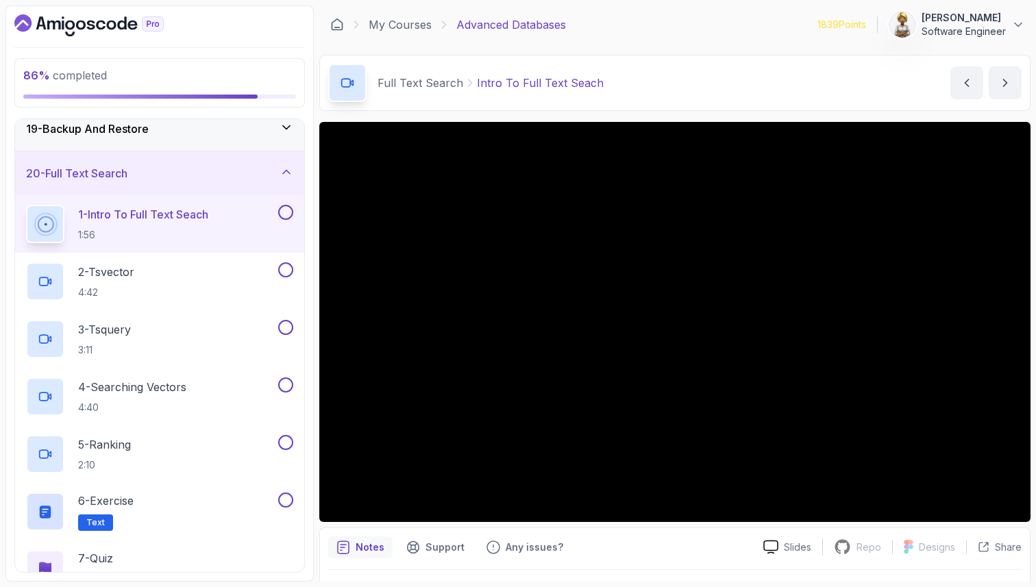
click at [123, 224] on h2 "1 - Intro To Full Text Seach 1:56" at bounding box center [143, 224] width 130 height 36
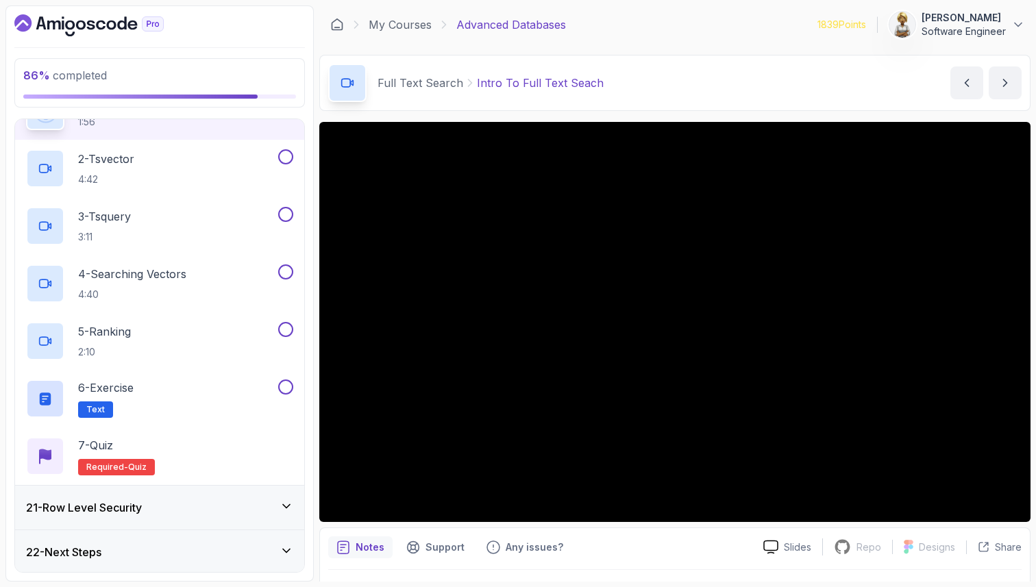
scroll to position [929, 0]
click at [291, 503] on icon at bounding box center [287, 504] width 14 height 14
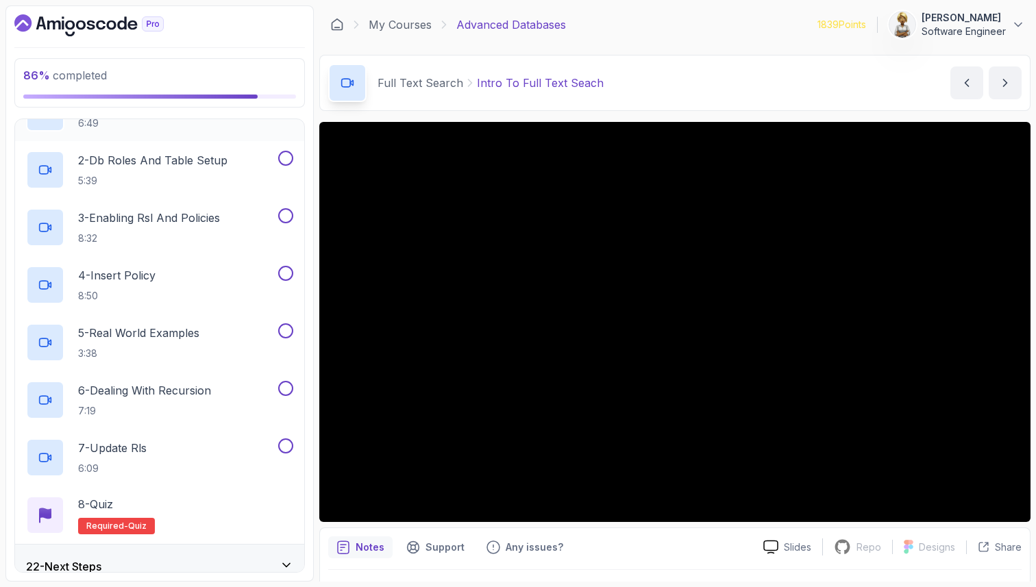
scroll to position [987, 0]
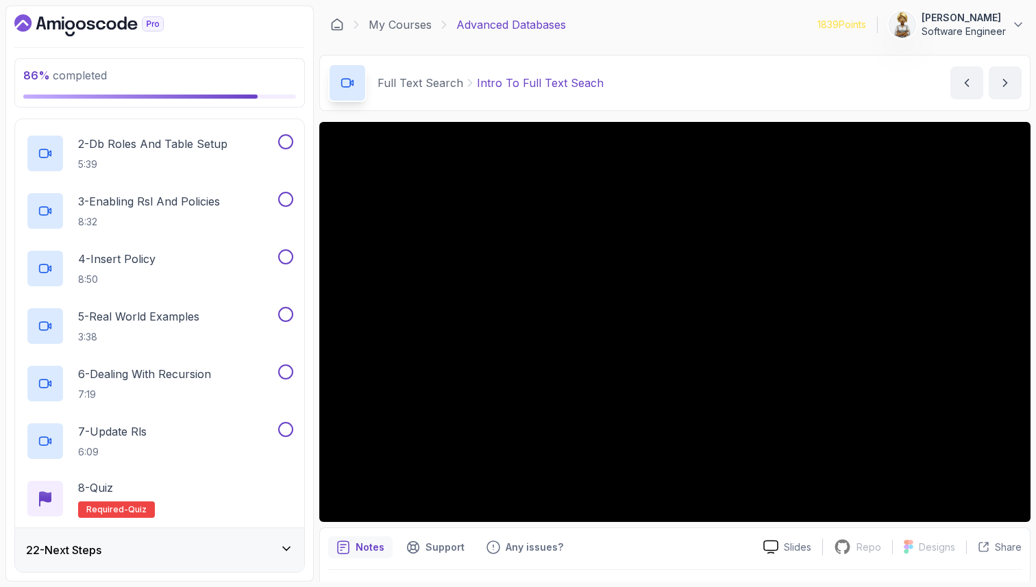
click at [286, 543] on icon at bounding box center [287, 549] width 14 height 14
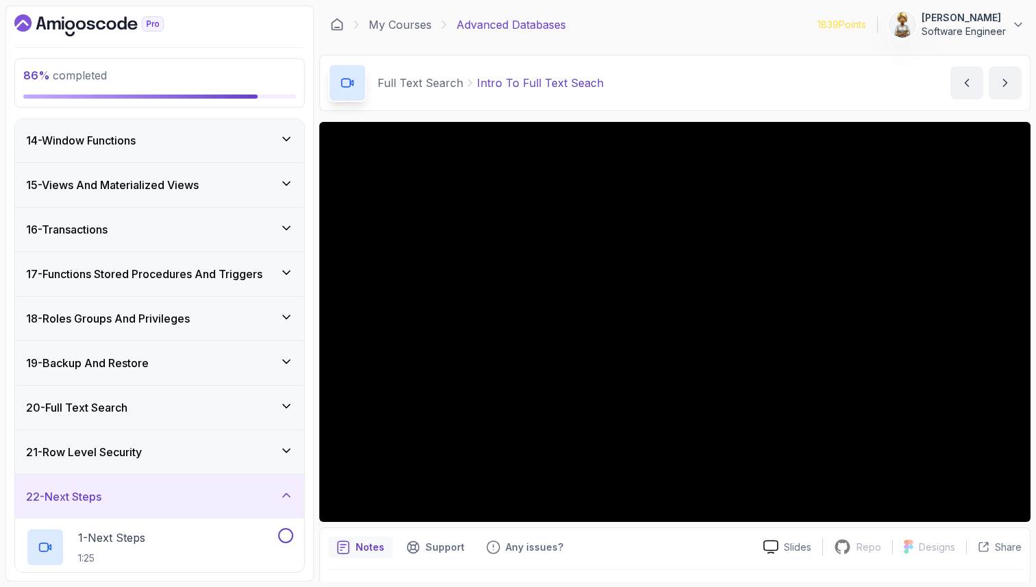
scroll to position [562, 0]
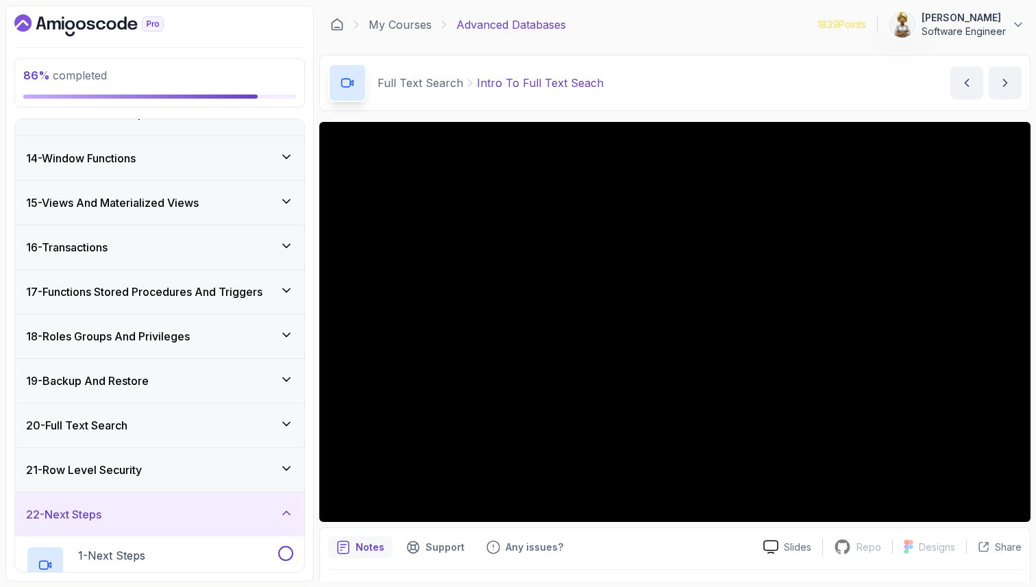
click at [291, 421] on icon at bounding box center [287, 424] width 14 height 14
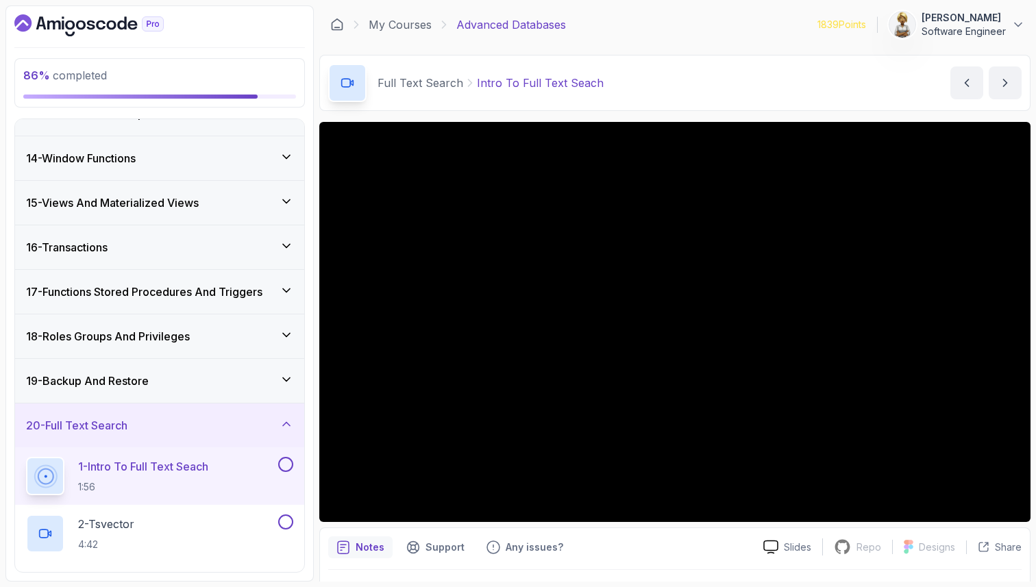
click at [196, 461] on p "1 - Intro To Full Text Seach" at bounding box center [143, 466] width 130 height 16
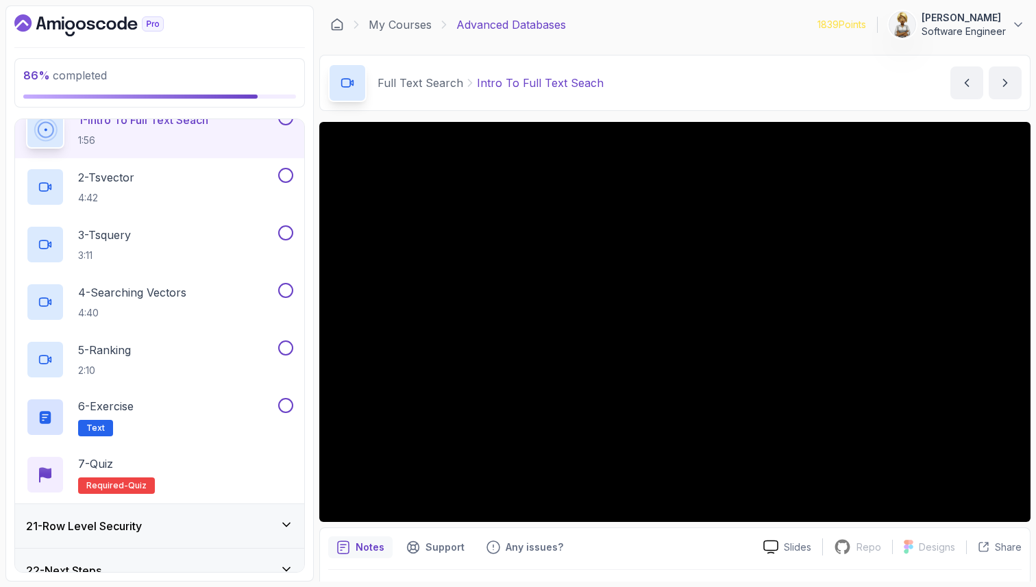
scroll to position [918, 0]
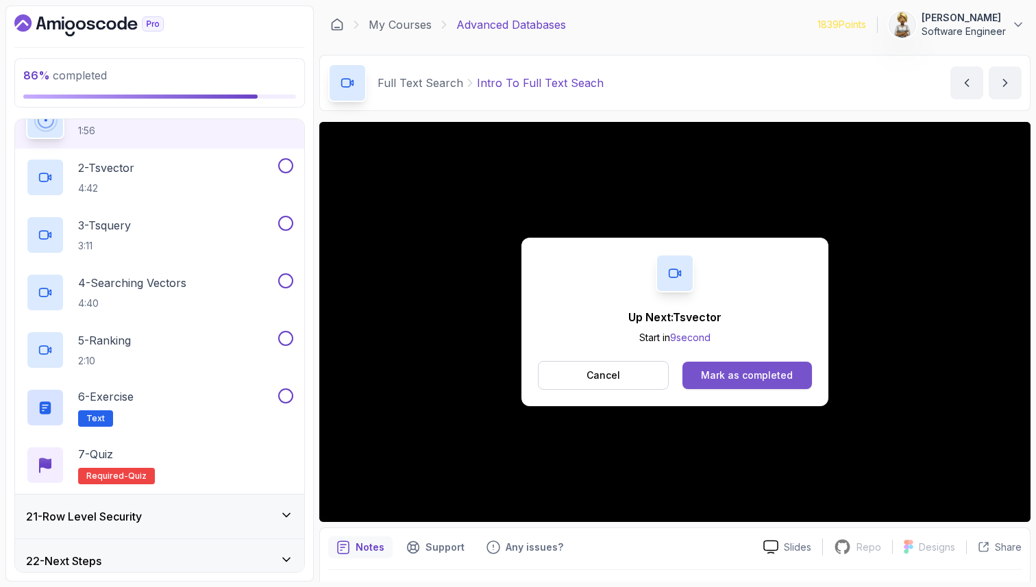
click at [728, 376] on div "Mark as completed" at bounding box center [747, 376] width 92 height 14
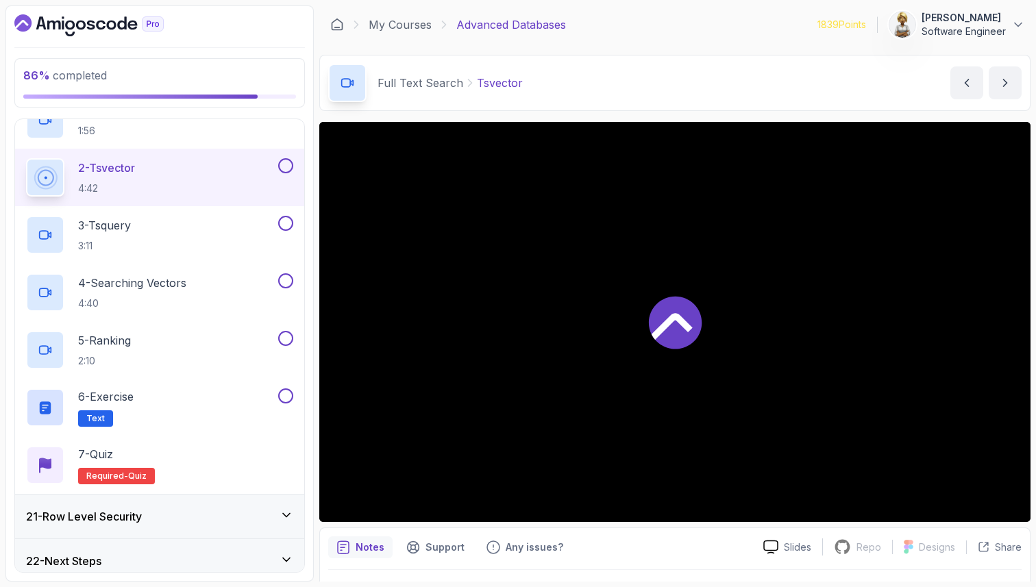
scroll to position [928, 0]
